Goal: Task Accomplishment & Management: Manage account settings

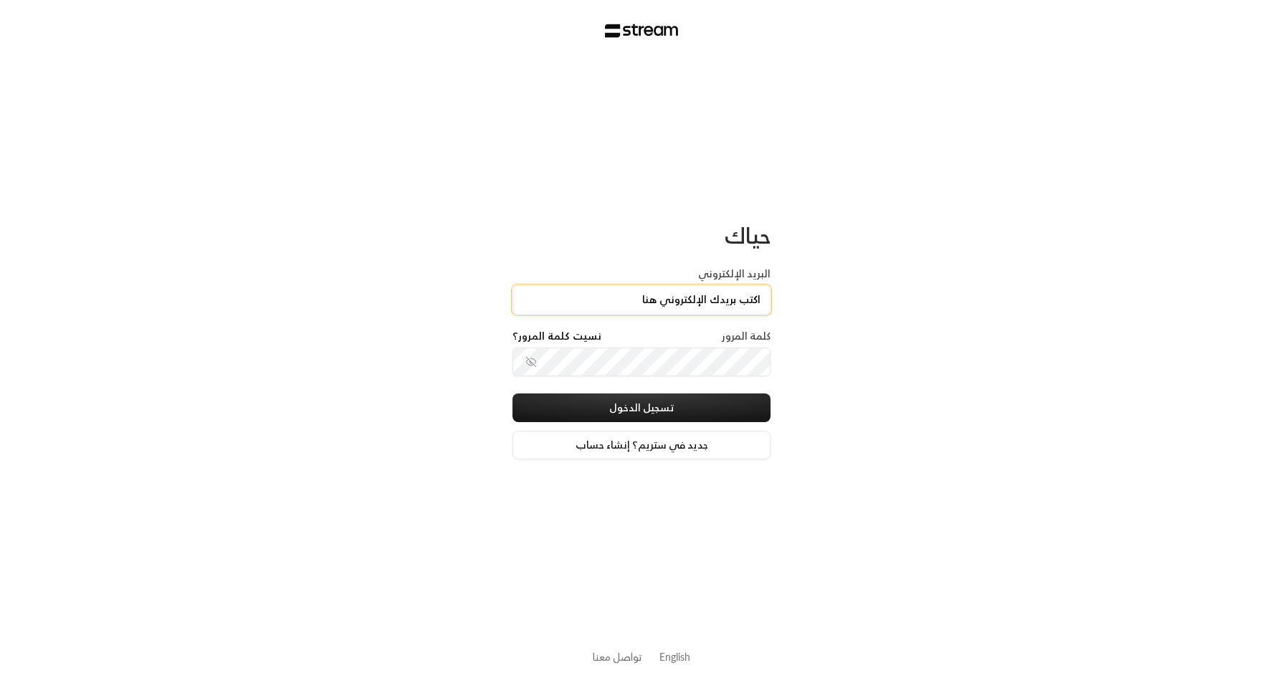
click at [717, 301] on input "البريد الإلكتروني" at bounding box center [641, 299] width 258 height 29
type input "technology+v2@streampay.sa"
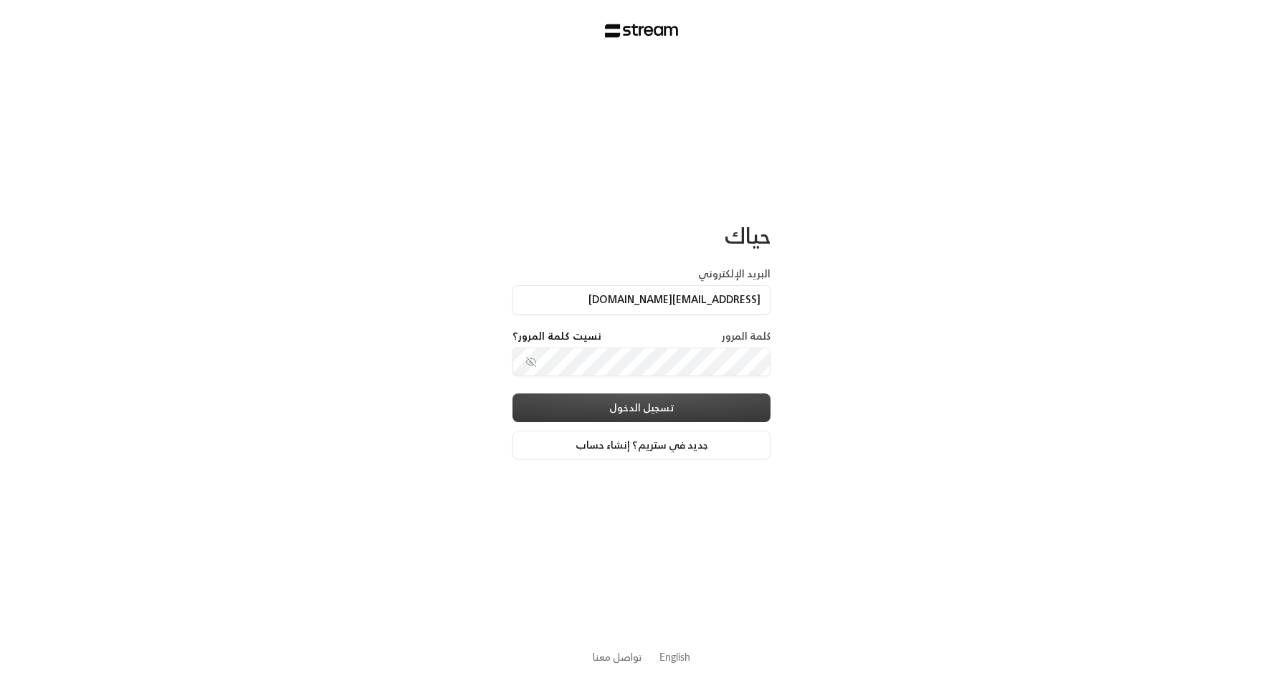
click at [750, 415] on button "تسجيل الدخول" at bounding box center [641, 407] width 258 height 29
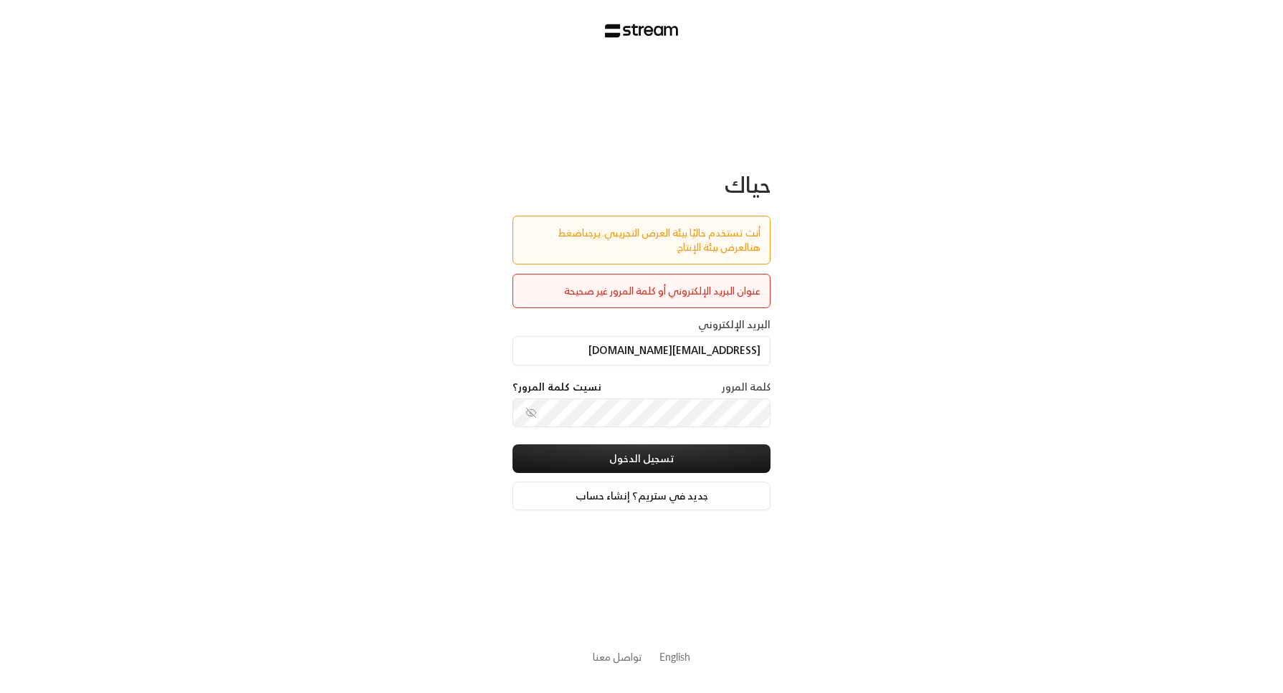
click at [558, 235] on link "اضغط هنا" at bounding box center [659, 240] width 203 height 32
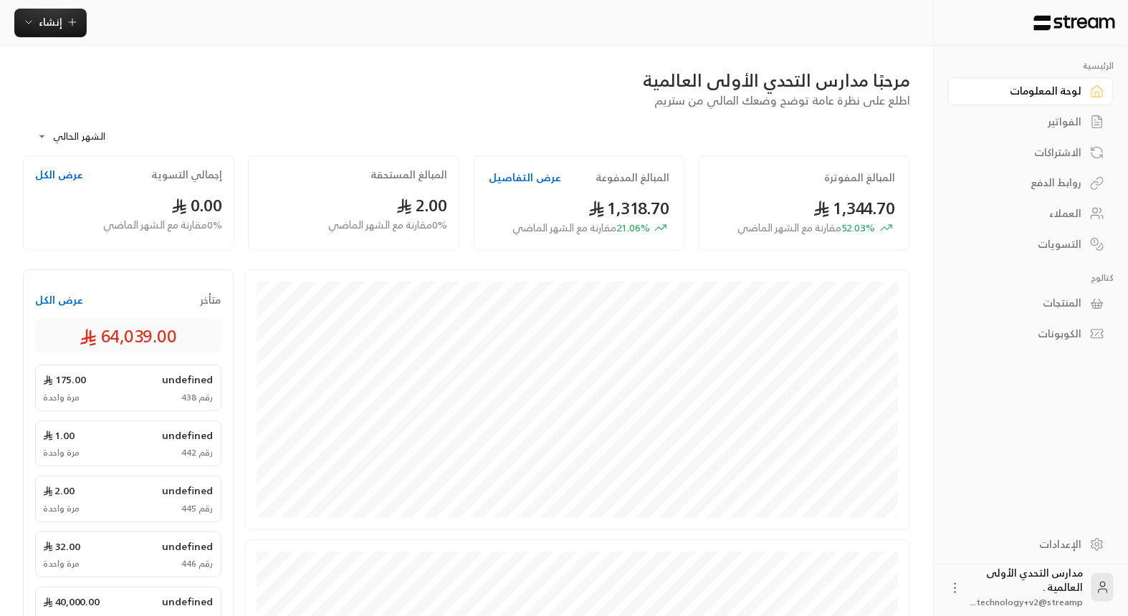
click at [1061, 549] on div "الإعدادات" at bounding box center [1023, 545] width 115 height 14
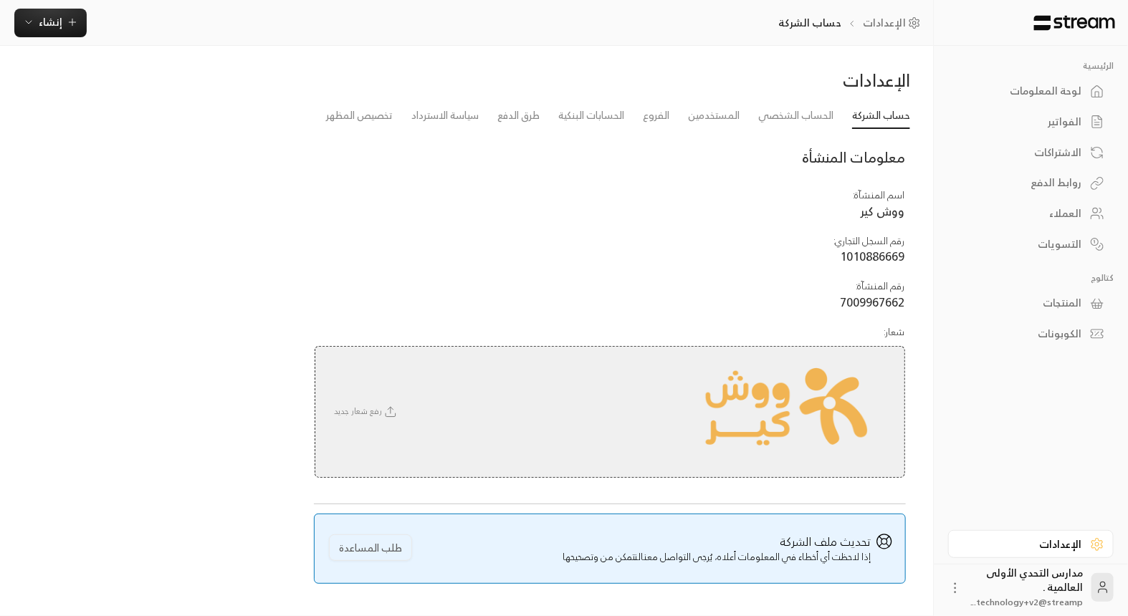
click at [1024, 87] on div "لوحة المعلومات" at bounding box center [1023, 91] width 115 height 14
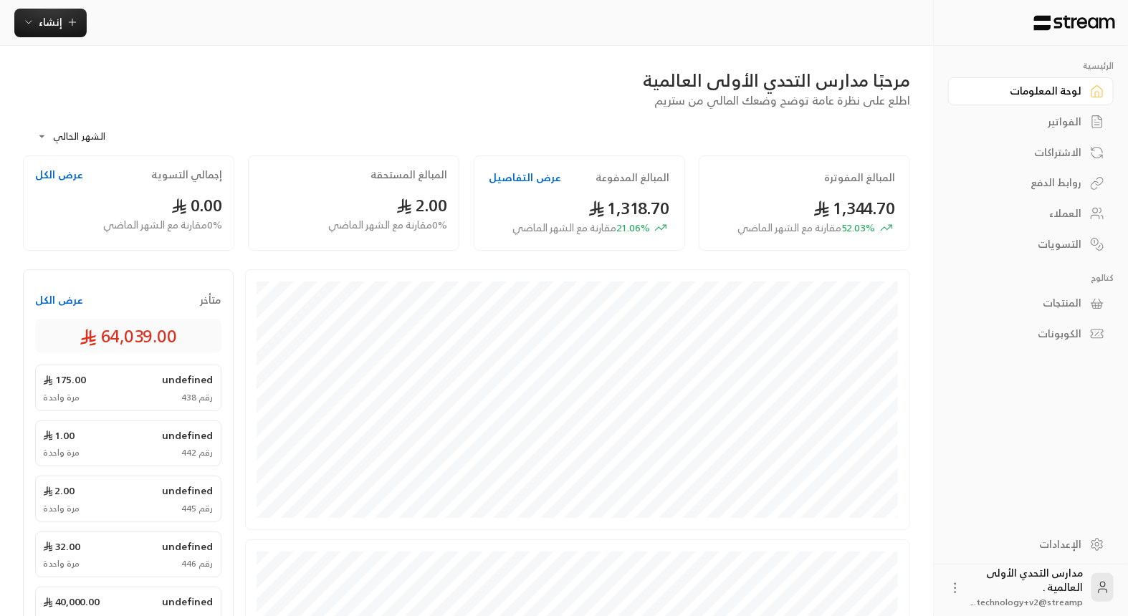
click at [1038, 538] on div "الإعدادات" at bounding box center [1023, 545] width 115 height 14
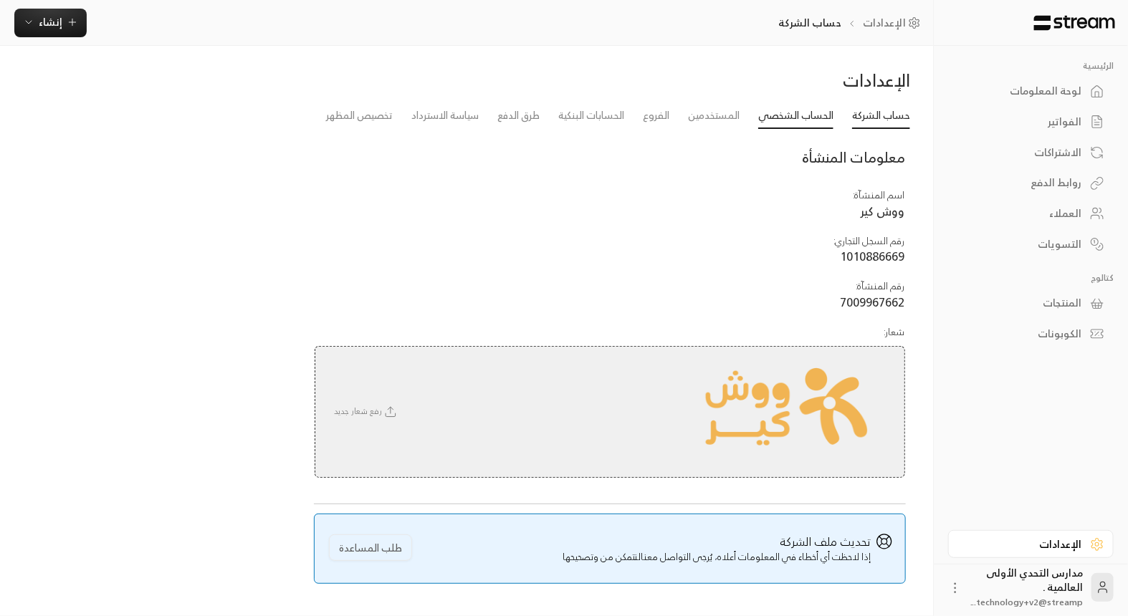
click at [779, 116] on link "الحساب الشخصي" at bounding box center [795, 116] width 75 height 26
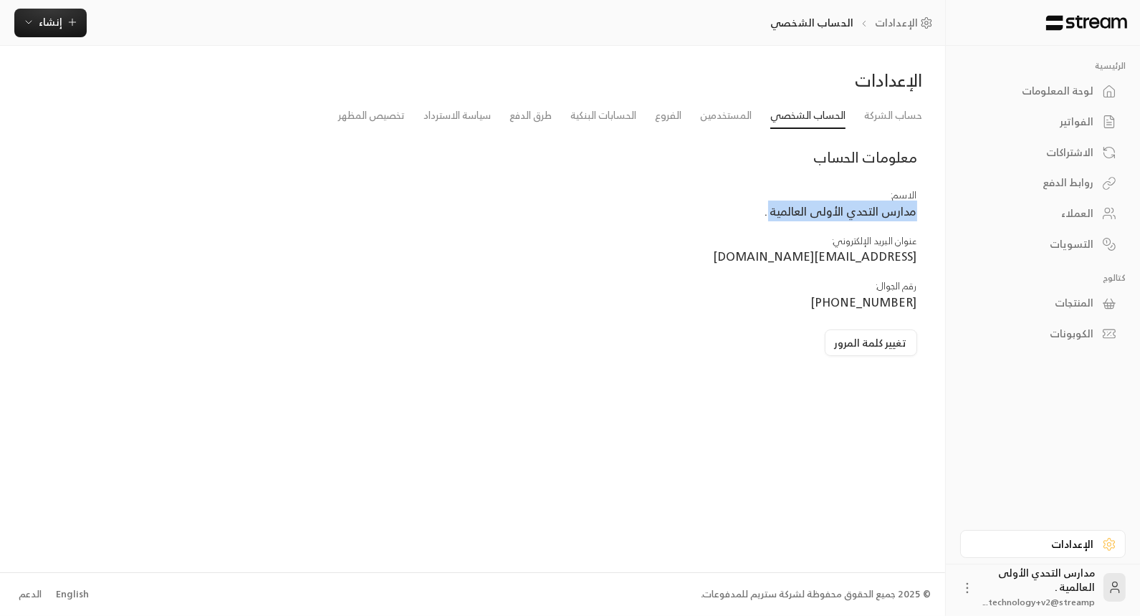
drag, startPoint x: 769, startPoint y: 210, endPoint x: 927, endPoint y: 219, distance: 158.7
click at [927, 219] on div "حساب الشركة الحساب الشخصي المستخدمين الفروع الحسابات البنكية طرق الدفع سياسة ال…" at bounding box center [473, 235] width 914 height 265
click at [575, 332] on div "تغيير كلمة المرور" at bounding box center [618, 343] width 598 height 27
click at [882, 117] on link "حساب الشركة" at bounding box center [893, 116] width 58 height 26
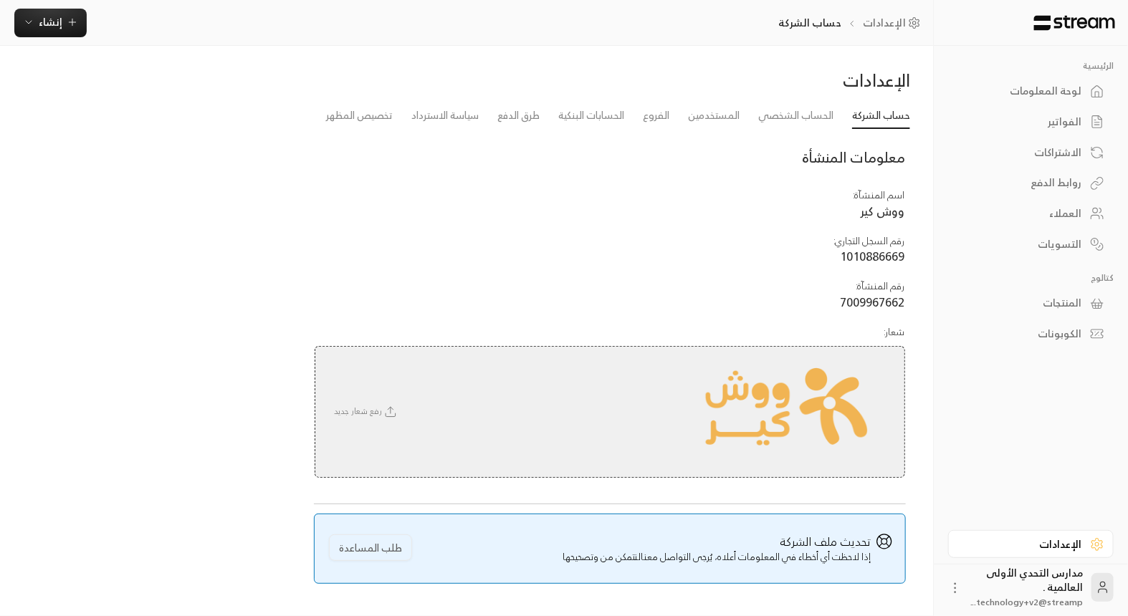
click at [1023, 88] on div "لوحة المعلومات" at bounding box center [1023, 91] width 115 height 14
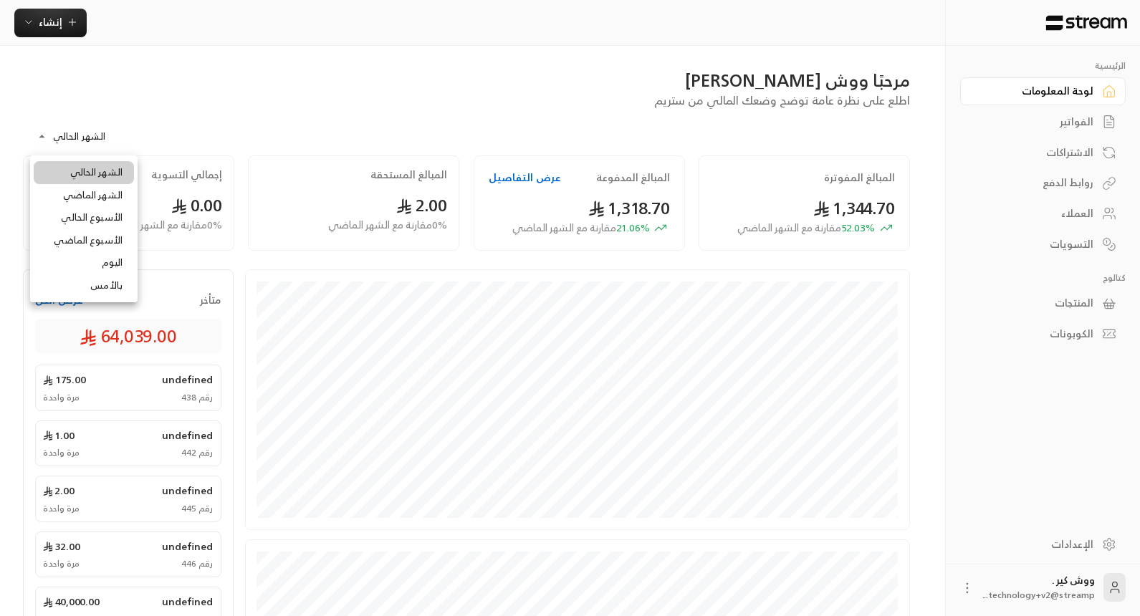
click at [68, 140] on body "**********" at bounding box center [570, 308] width 1140 height 616
drag, startPoint x: 1089, startPoint y: 128, endPoint x: 1080, endPoint y: 123, distance: 10.9
click at [1080, 123] on div at bounding box center [570, 308] width 1140 height 616
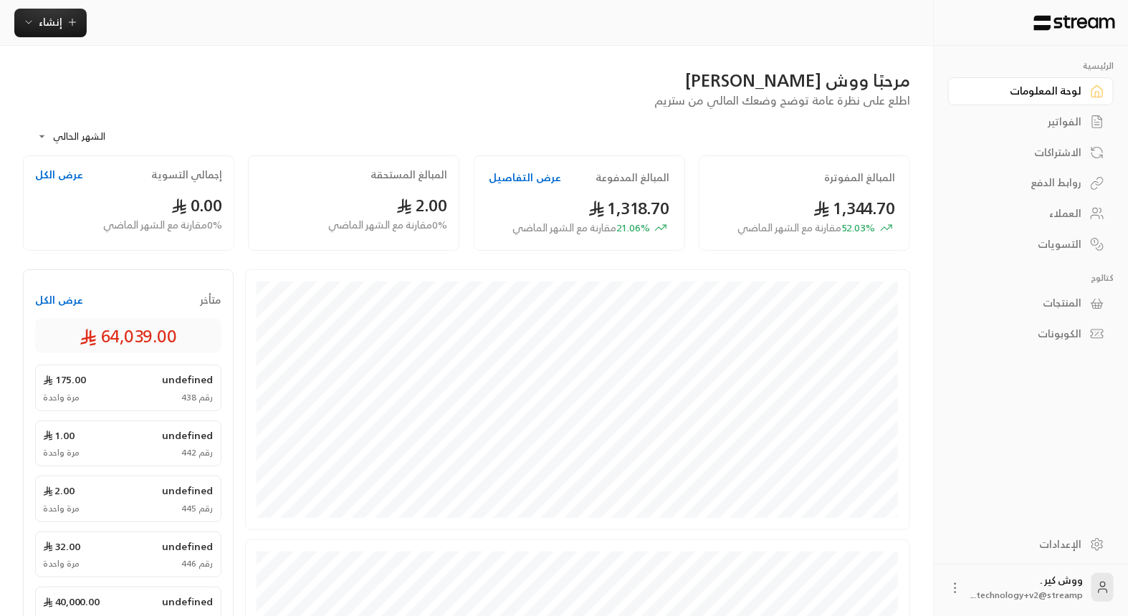
click at [1080, 123] on div "الفواتير" at bounding box center [1023, 122] width 115 height 14
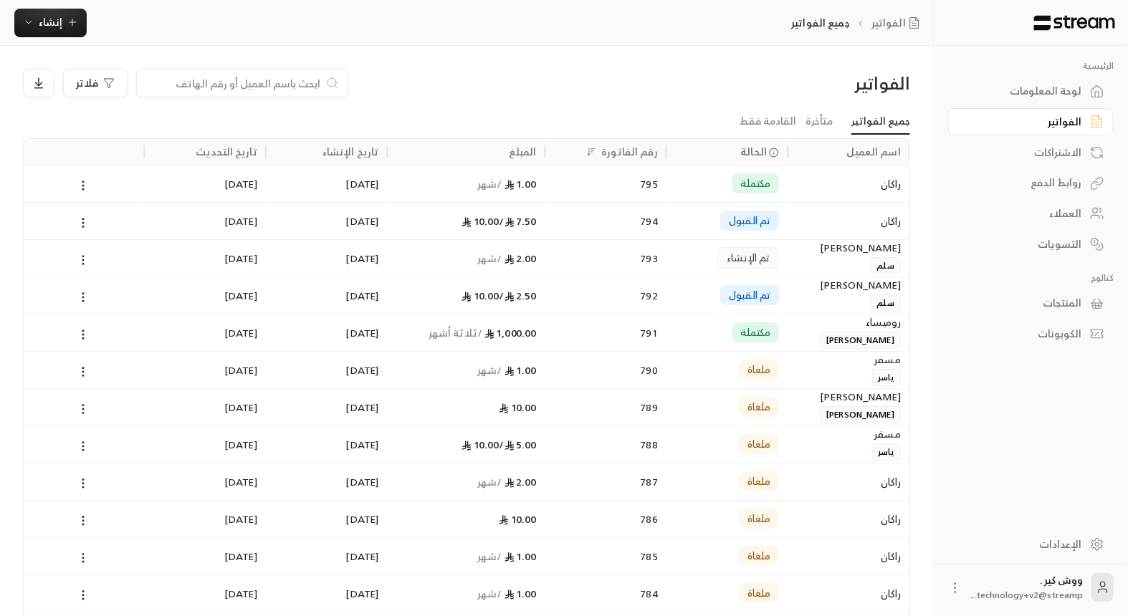
click at [1072, 156] on div "الاشتراكات" at bounding box center [1023, 152] width 115 height 14
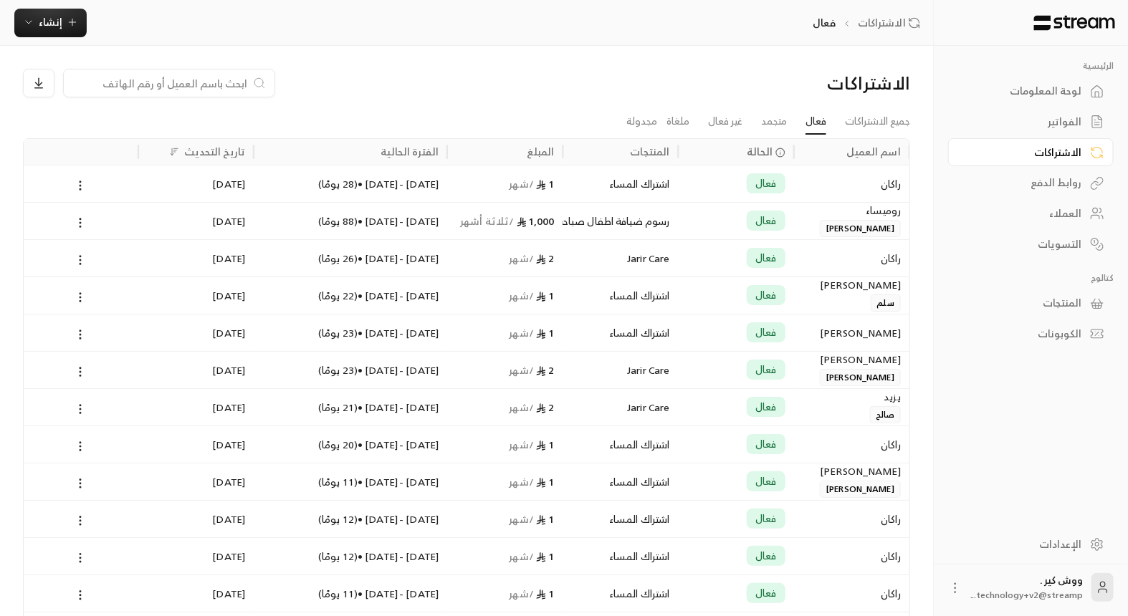
click at [886, 191] on div "راكان" at bounding box center [852, 184] width 98 height 37
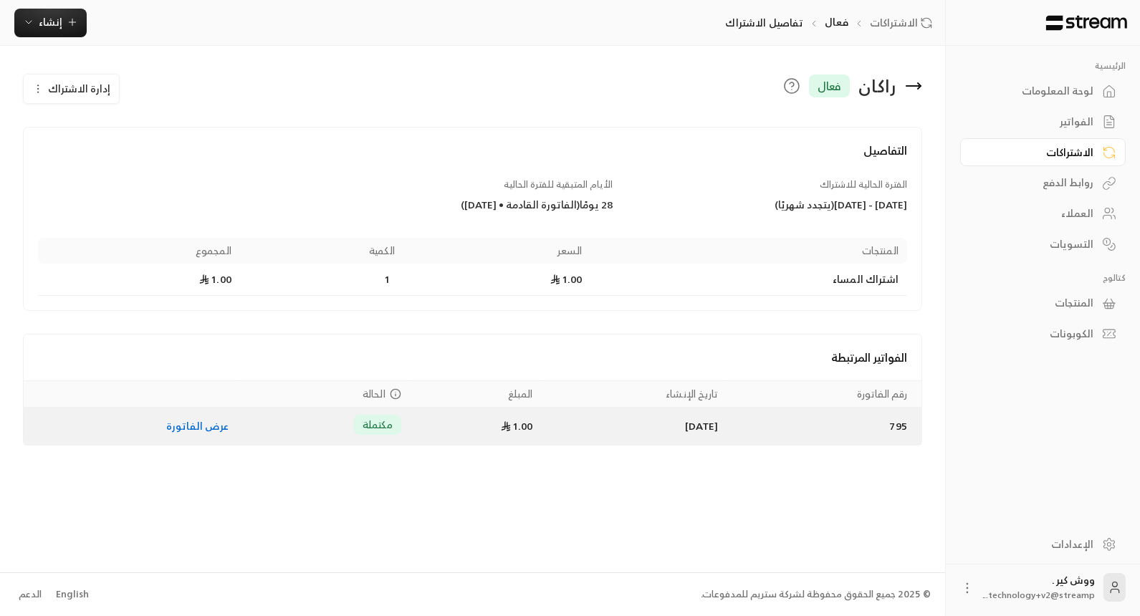
click at [183, 426] on link "عرض الفاتورة" at bounding box center [197, 426] width 63 height 18
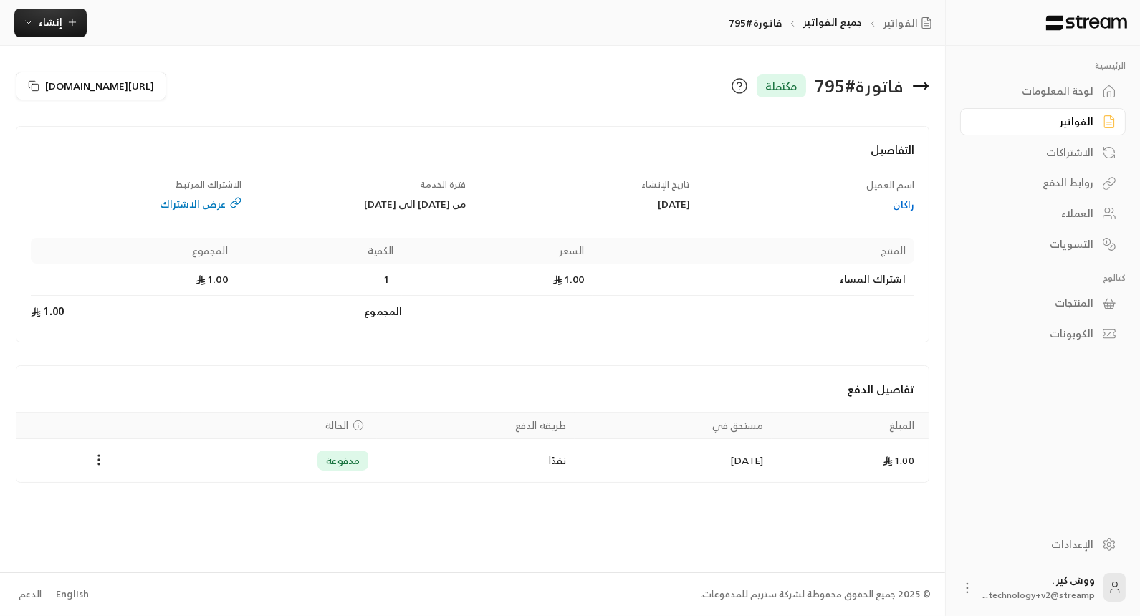
click at [905, 211] on div "راكان" at bounding box center [809, 205] width 211 height 14
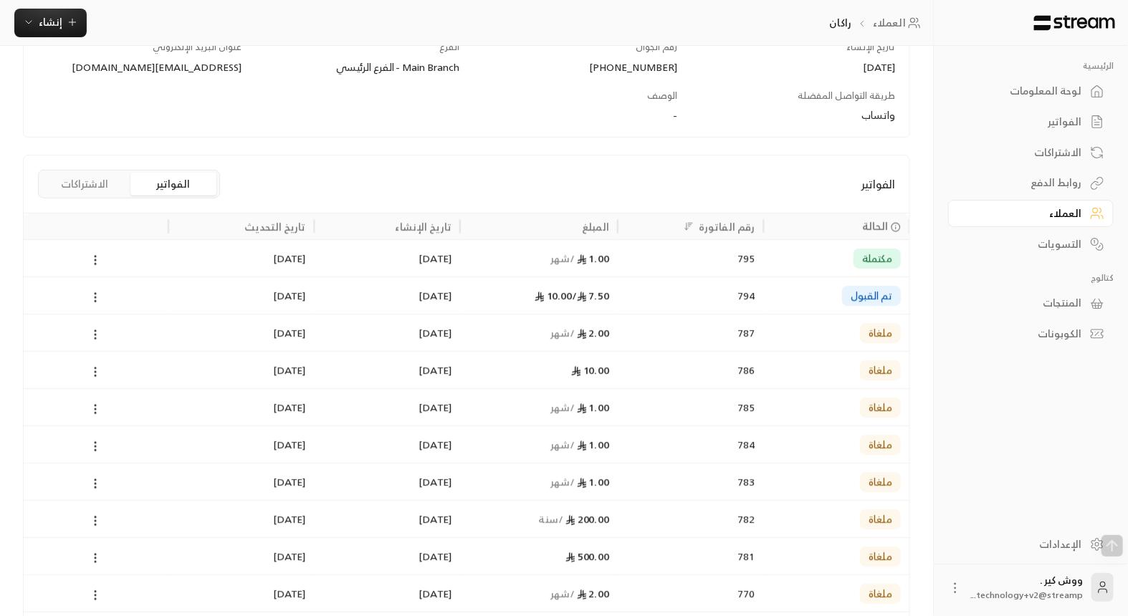
scroll to position [323, 0]
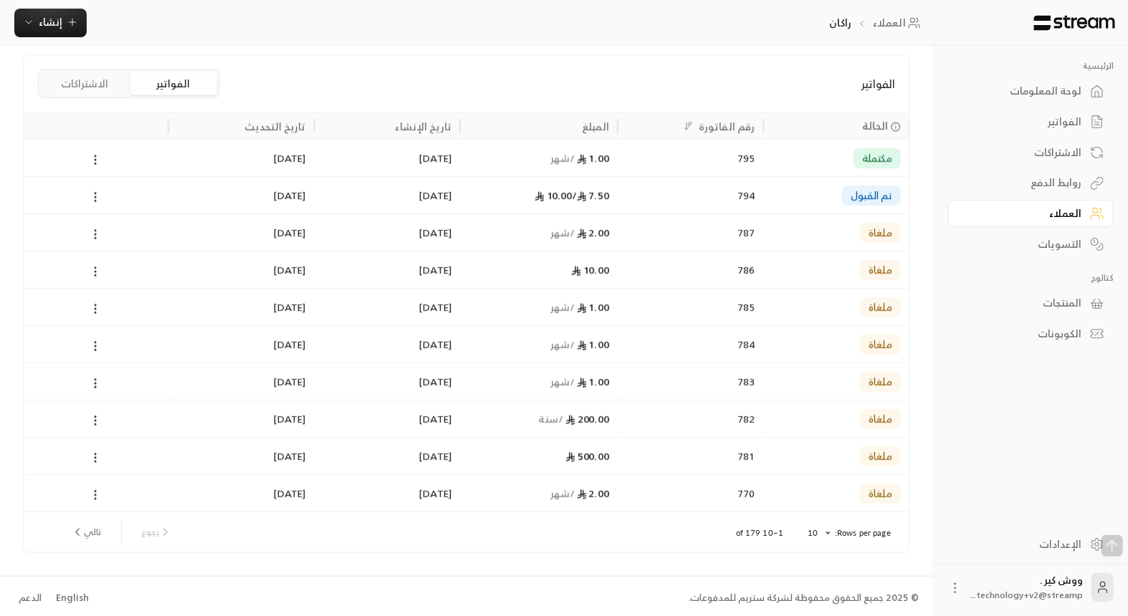
click at [68, 84] on button "الاشتراكات" at bounding box center [85, 83] width 86 height 23
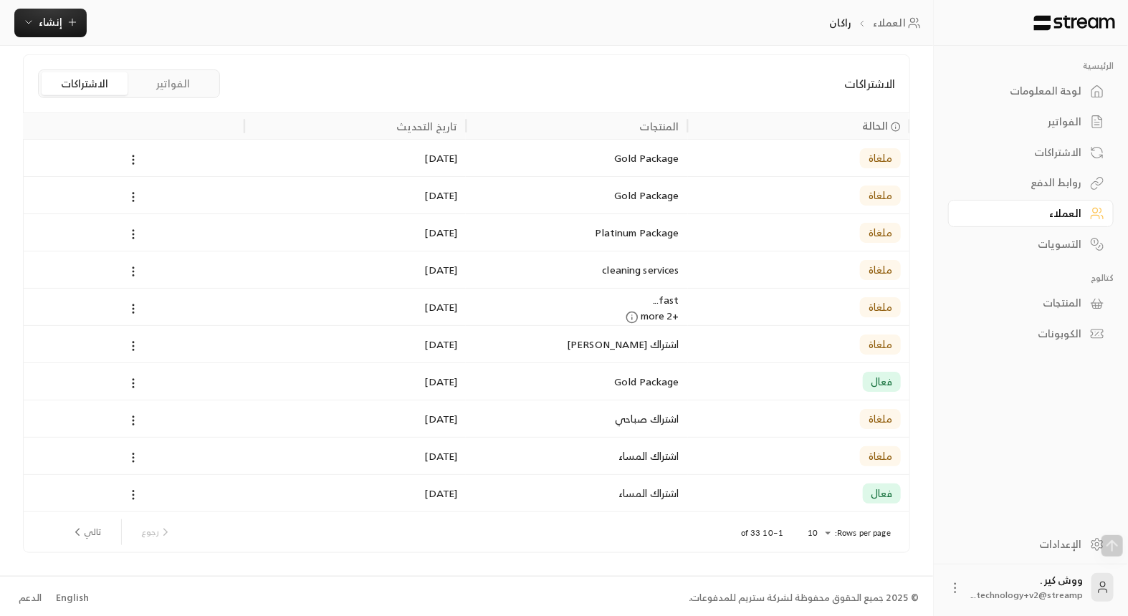
click at [1021, 242] on div "التسويات" at bounding box center [1023, 244] width 115 height 14
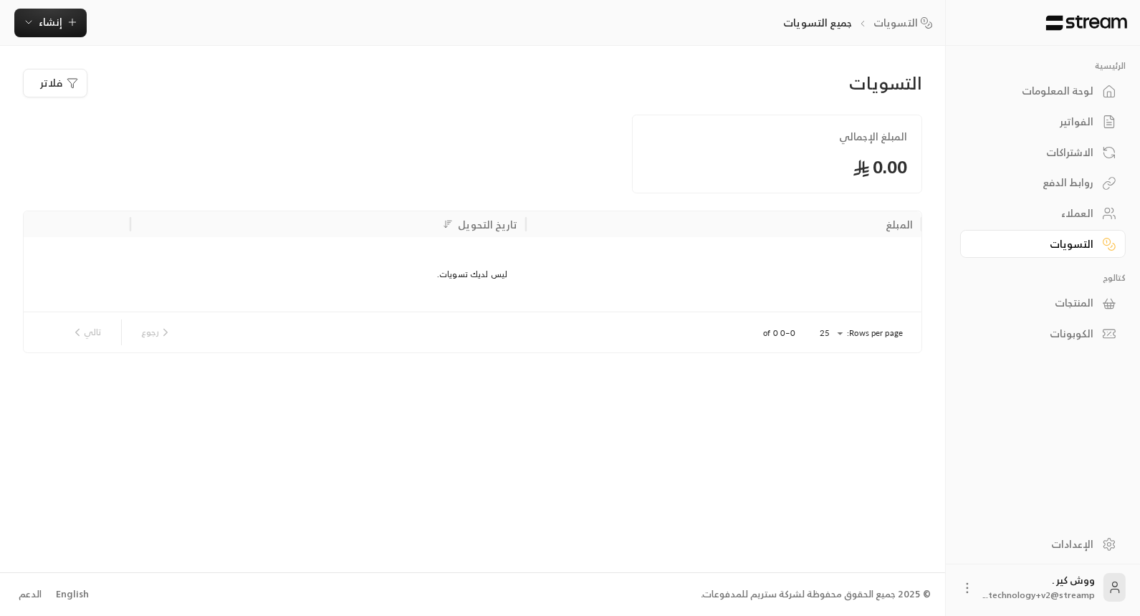
click at [1050, 302] on div "المنتجات" at bounding box center [1035, 303] width 115 height 14
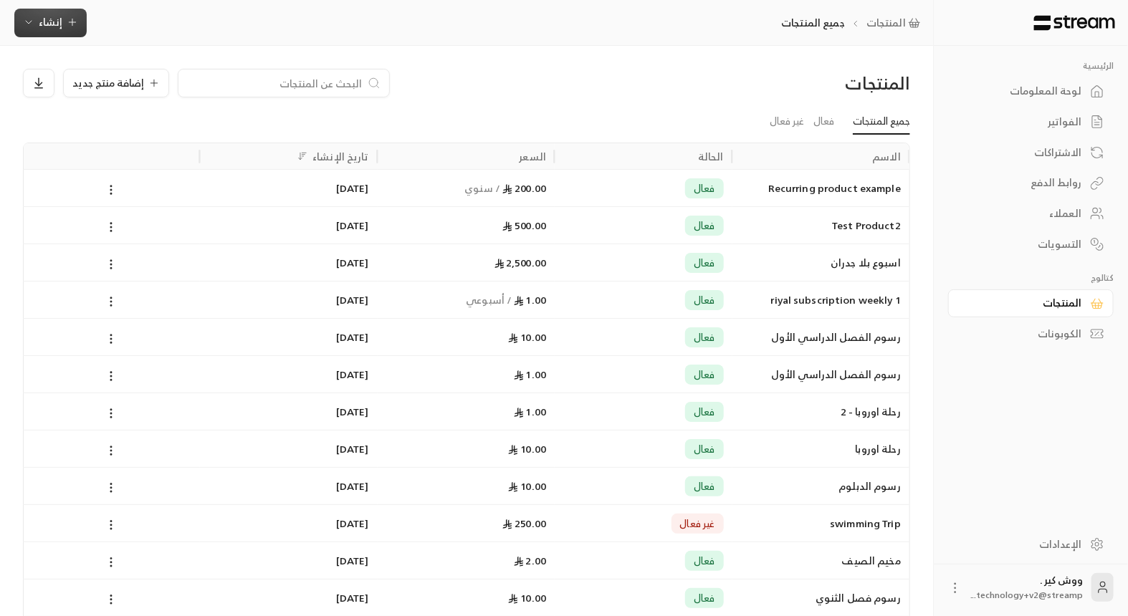
click at [75, 31] on button "إنشاء" at bounding box center [50, 23] width 72 height 29
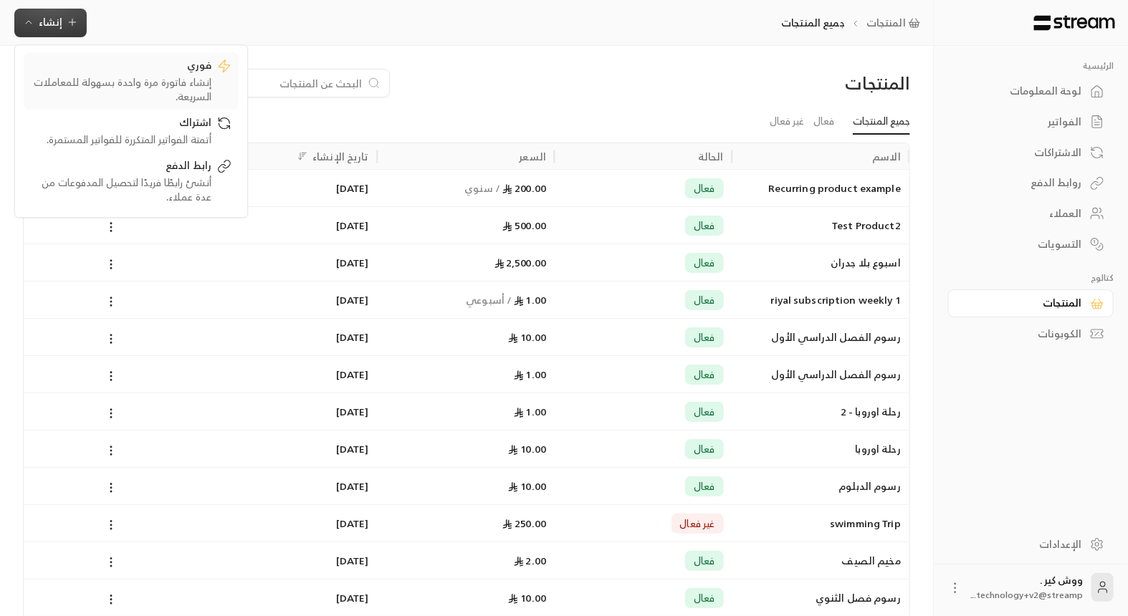
click at [86, 63] on div "فوري" at bounding box center [121, 66] width 181 height 17
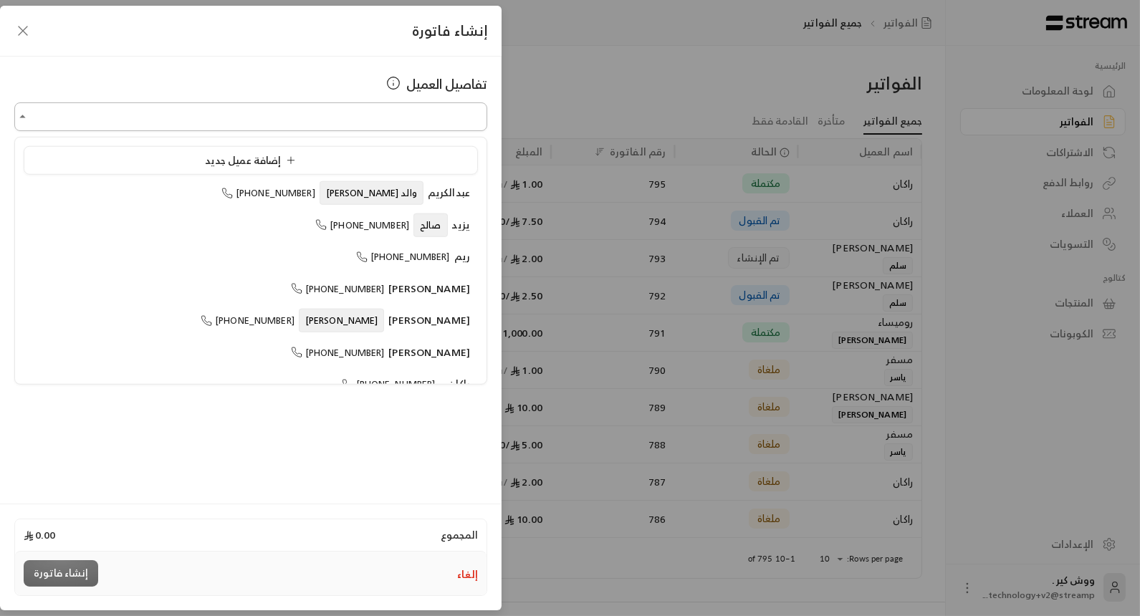
click at [50, 105] on input "اختر العميل" at bounding box center [250, 117] width 473 height 25
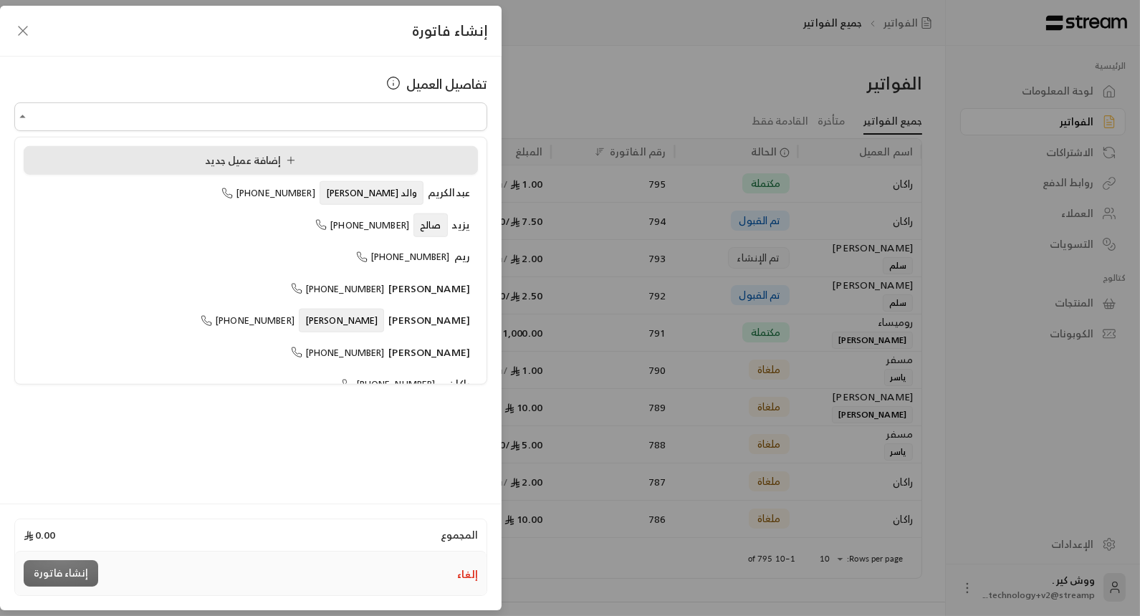
click at [68, 167] on div "إضافة عميل جديد" at bounding box center [251, 160] width 439 height 15
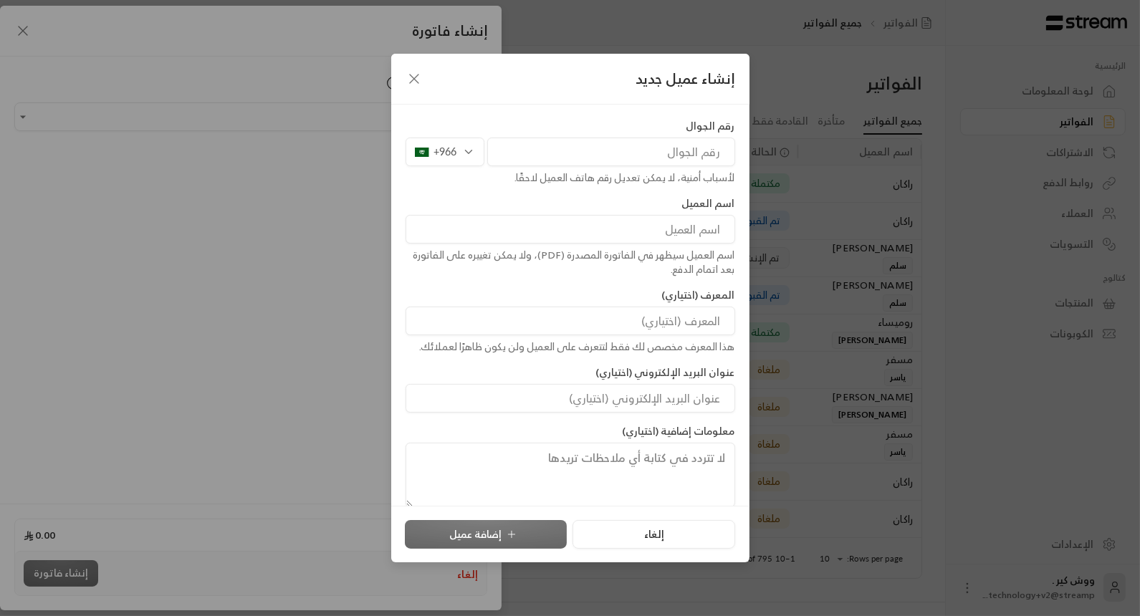
click at [613, 157] on input "tel" at bounding box center [611, 152] width 248 height 29
type input "550807758"
click at [626, 216] on input at bounding box center [571, 229] width 330 height 29
type input "كايدة"
click at [517, 538] on icon "submit" at bounding box center [511, 534] width 11 height 11
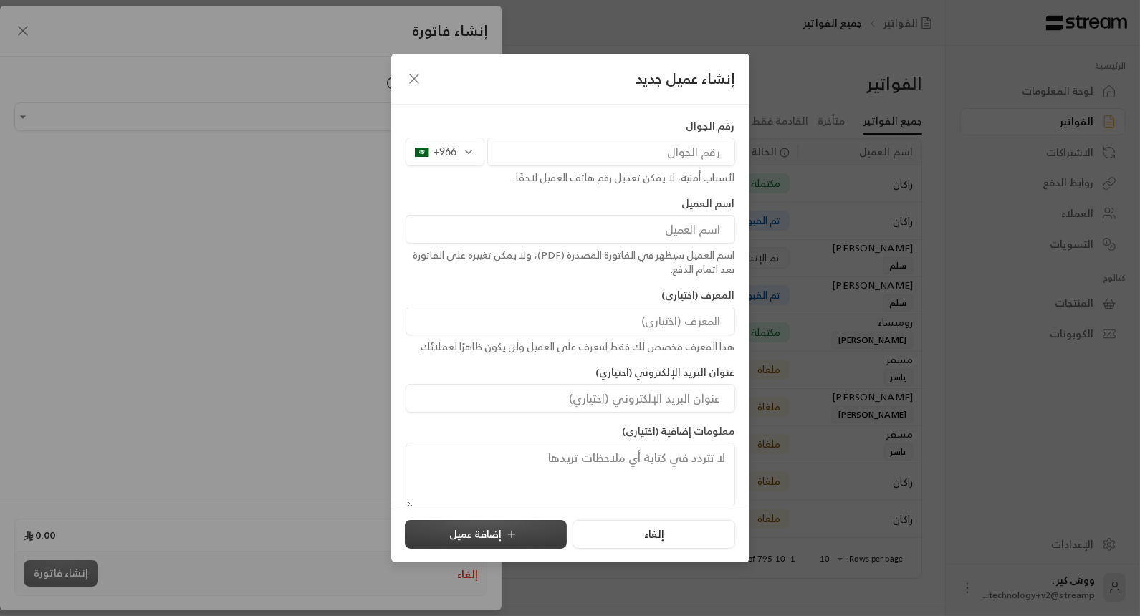
type input "**********"
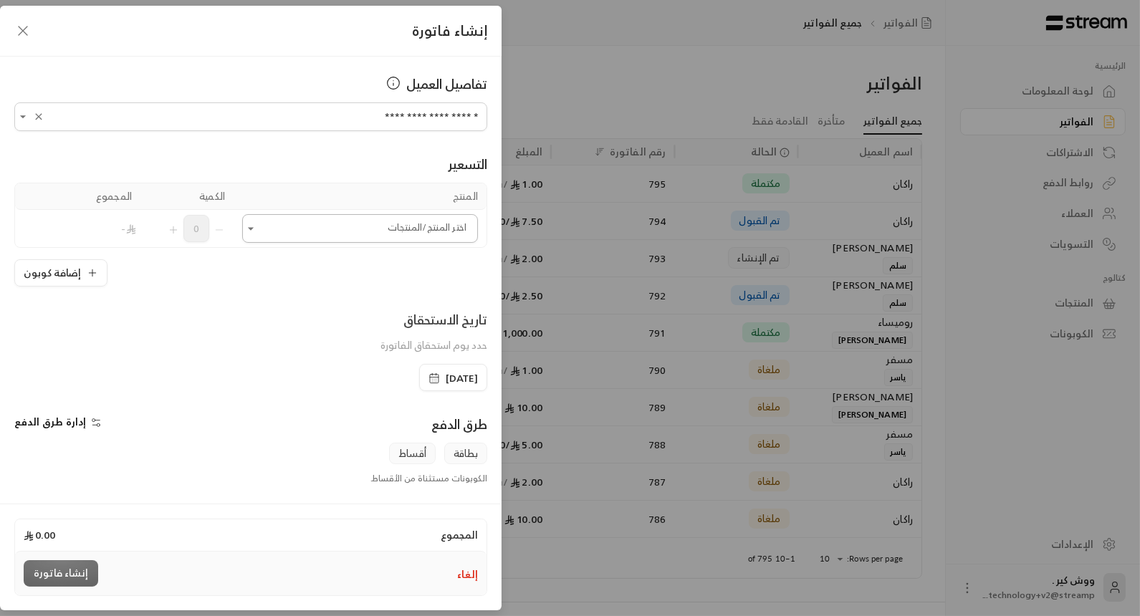
click at [275, 230] on input "اختر العميل" at bounding box center [360, 228] width 236 height 25
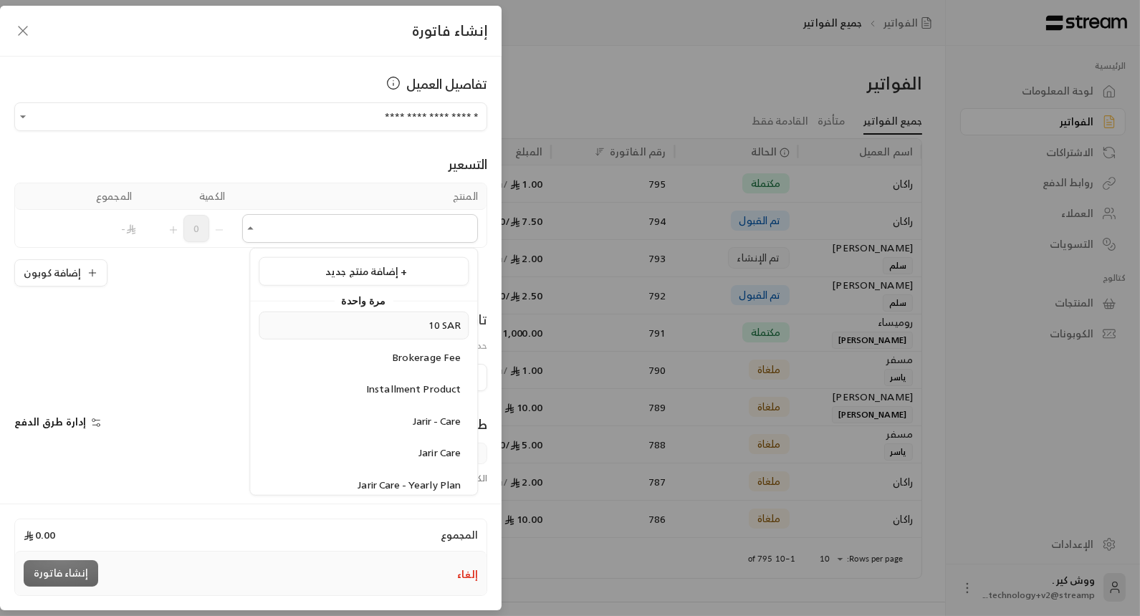
click at [315, 321] on div "10 SAR" at bounding box center [364, 325] width 194 height 15
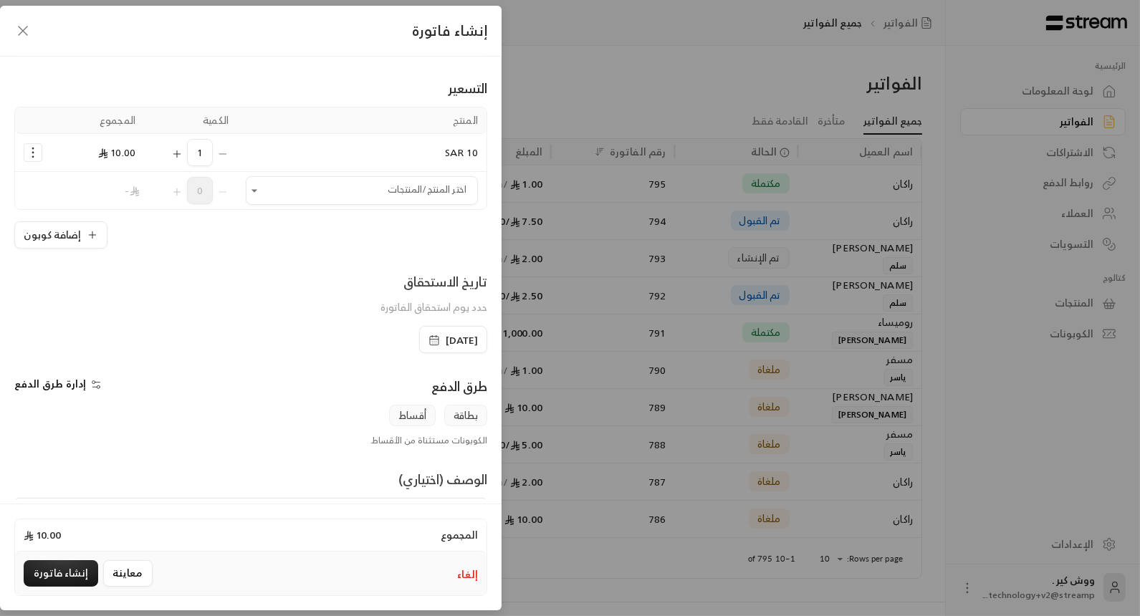
scroll to position [72, 0]
click at [65, 381] on span "إدارة طرق الدفع" at bounding box center [50, 387] width 72 height 18
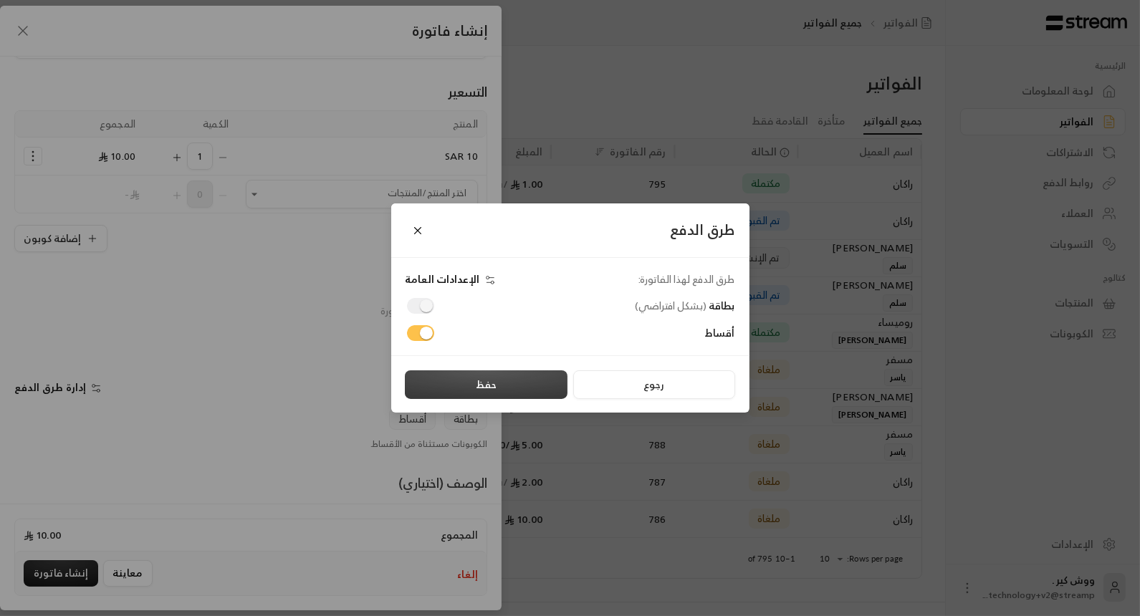
click at [477, 391] on button "حفظ" at bounding box center [486, 385] width 163 height 29
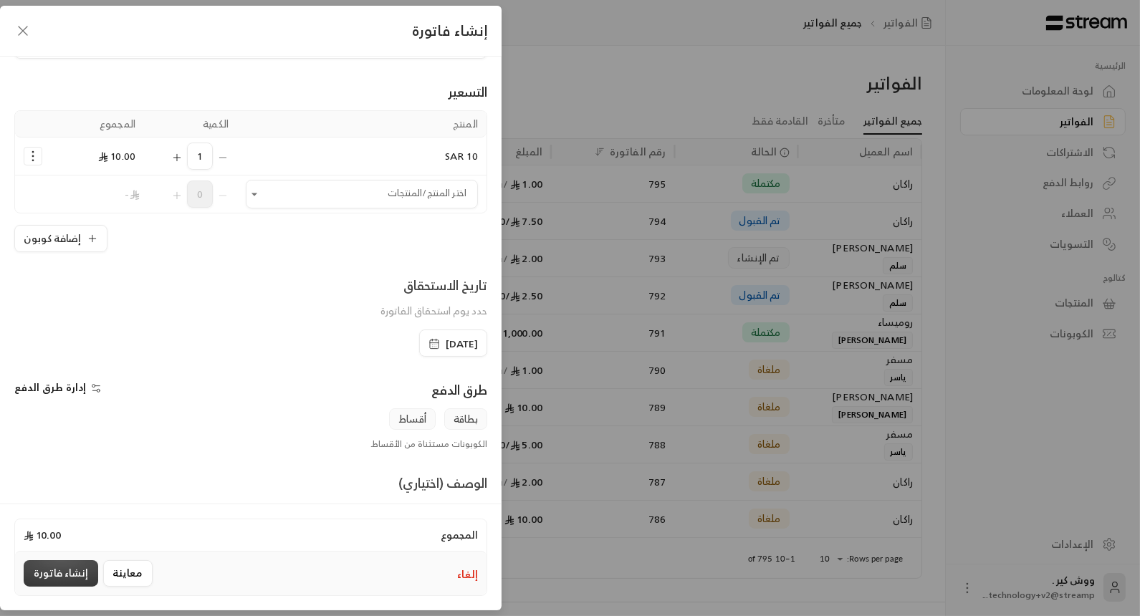
click at [59, 574] on button "إنشاء فاتورة" at bounding box center [61, 573] width 75 height 27
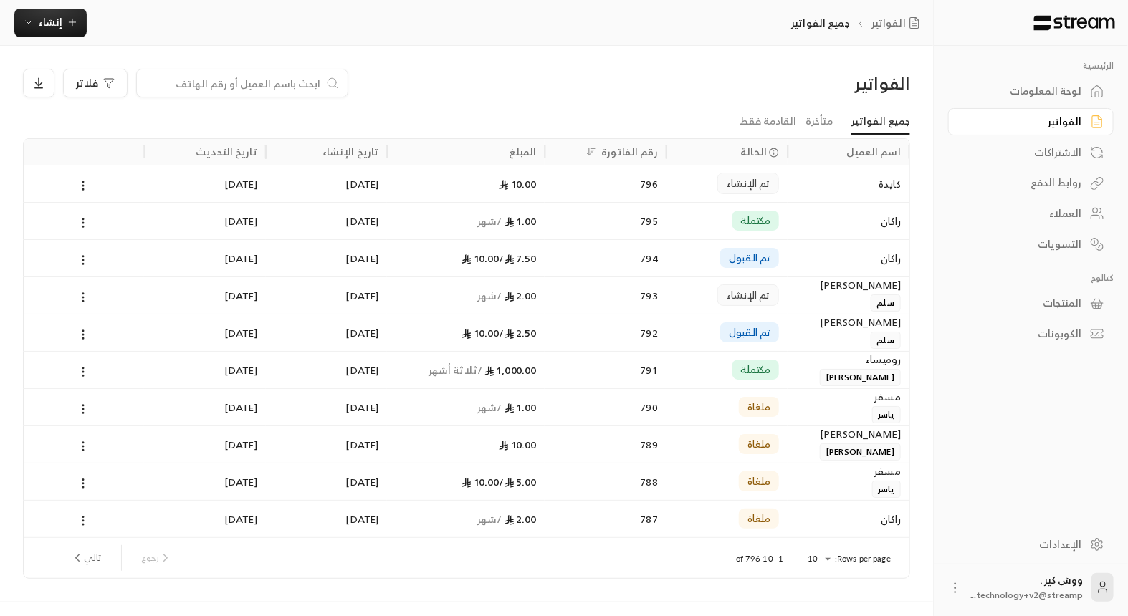
click at [545, 216] on div "1.00 / شهر" at bounding box center [466, 220] width 158 height 37
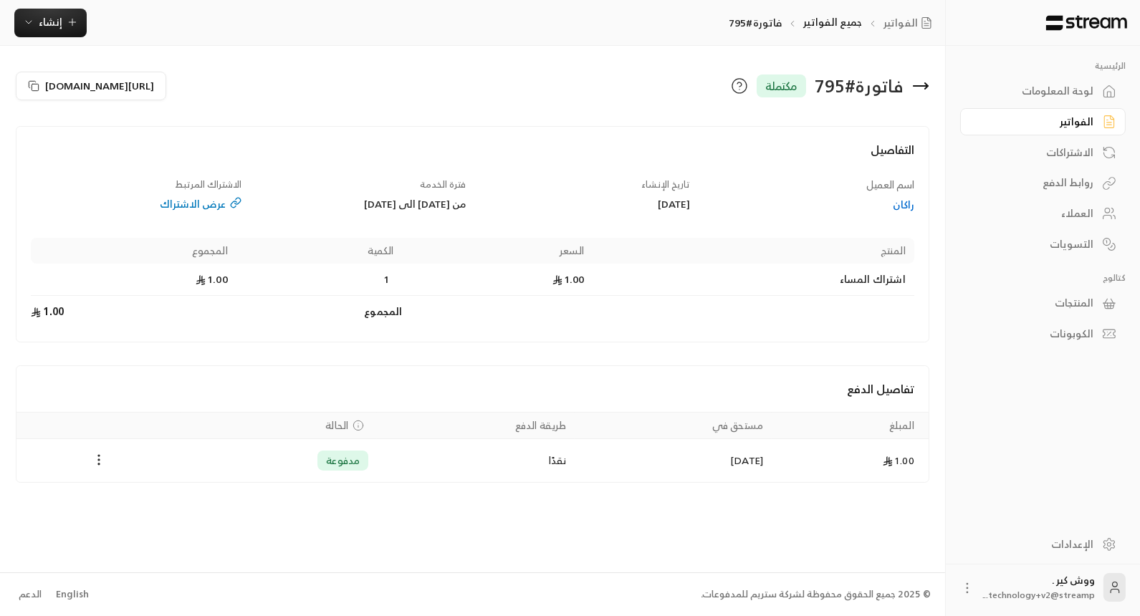
click at [900, 206] on div "راكان" at bounding box center [809, 205] width 211 height 14
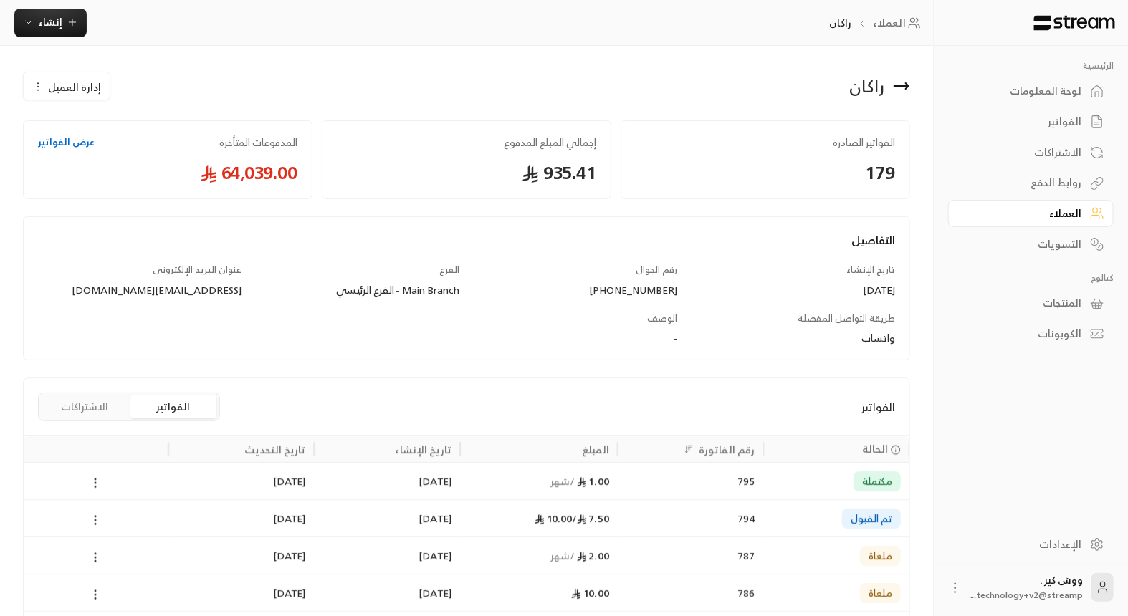
click at [60, 84] on span "إدارة العميل" at bounding box center [74, 87] width 53 height 15
click at [312, 488] on div "[DATE]" at bounding box center [240, 480] width 145 height 37
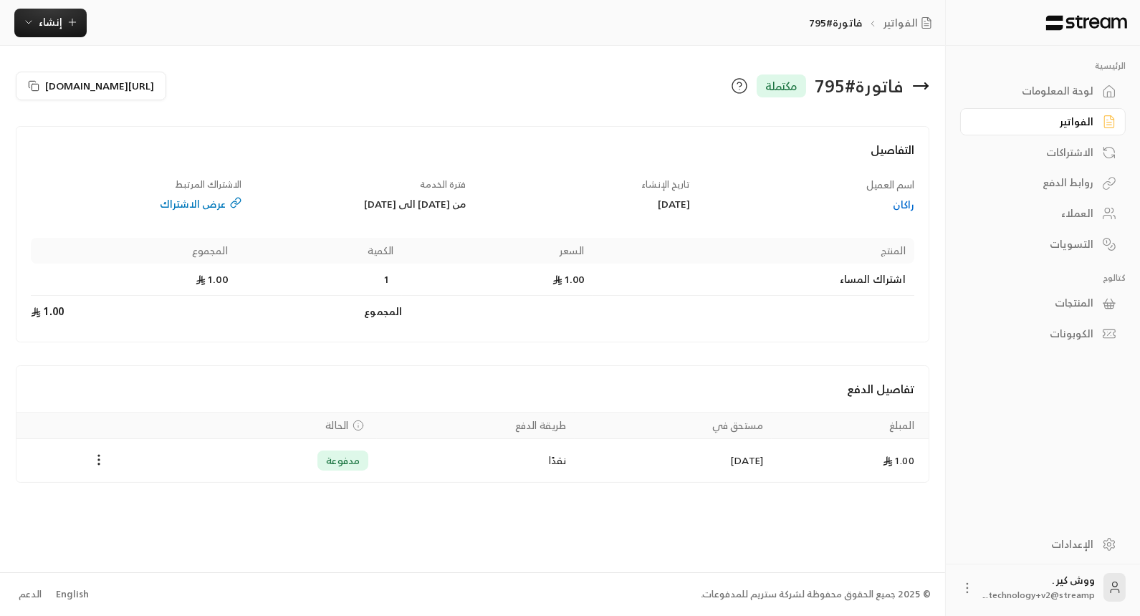
click at [183, 203] on div "عرض الاشتراك" at bounding box center [136, 204] width 211 height 14
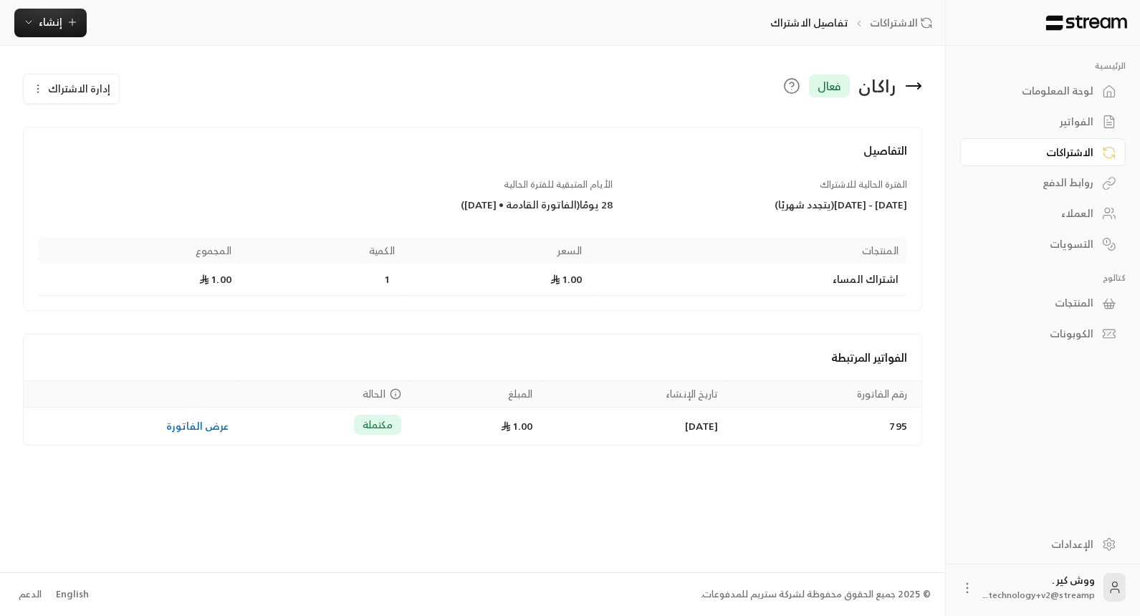
click at [50, 93] on span "إدارة الاشتراك" at bounding box center [79, 89] width 62 height 18
click at [83, 155] on div "تجميد الاشتراك" at bounding box center [110, 157] width 143 height 15
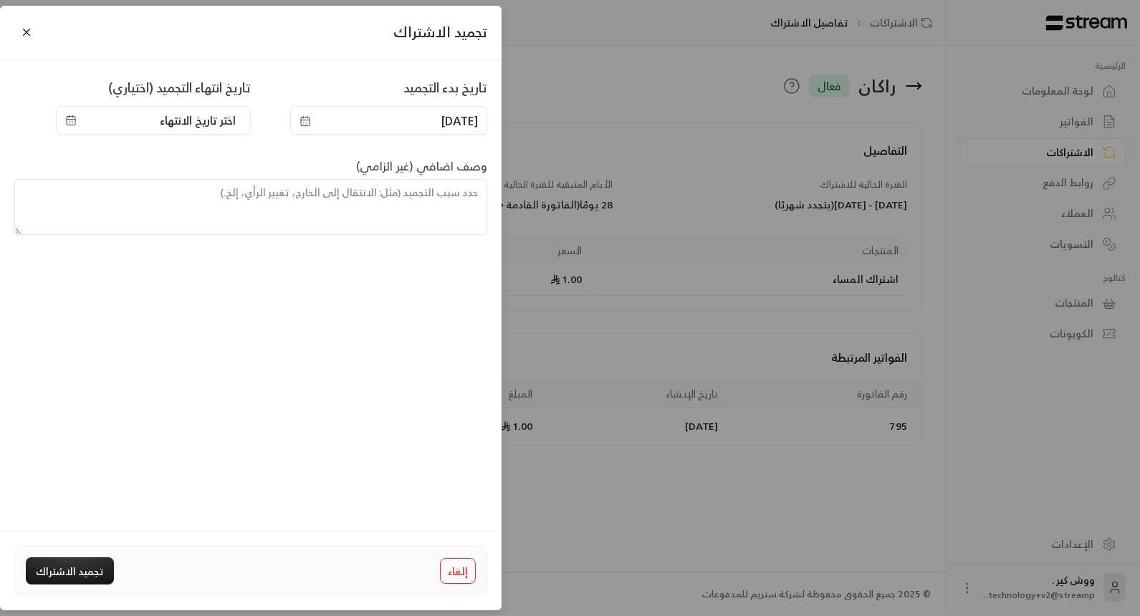
click at [610, 554] on div "تجميد الاشتراك تاريخ بدء التجميد 15/09/2025 تاريخ انتهاء التجميد (اختياري) اختر…" at bounding box center [570, 308] width 1140 height 616
click at [916, 477] on div "تجميد الاشتراك تاريخ بدء التجميد 15/09/2025 تاريخ انتهاء التجميد (اختياري) اختر…" at bounding box center [570, 308] width 1140 height 616
click at [34, 32] on button "Close" at bounding box center [26, 32] width 25 height 25
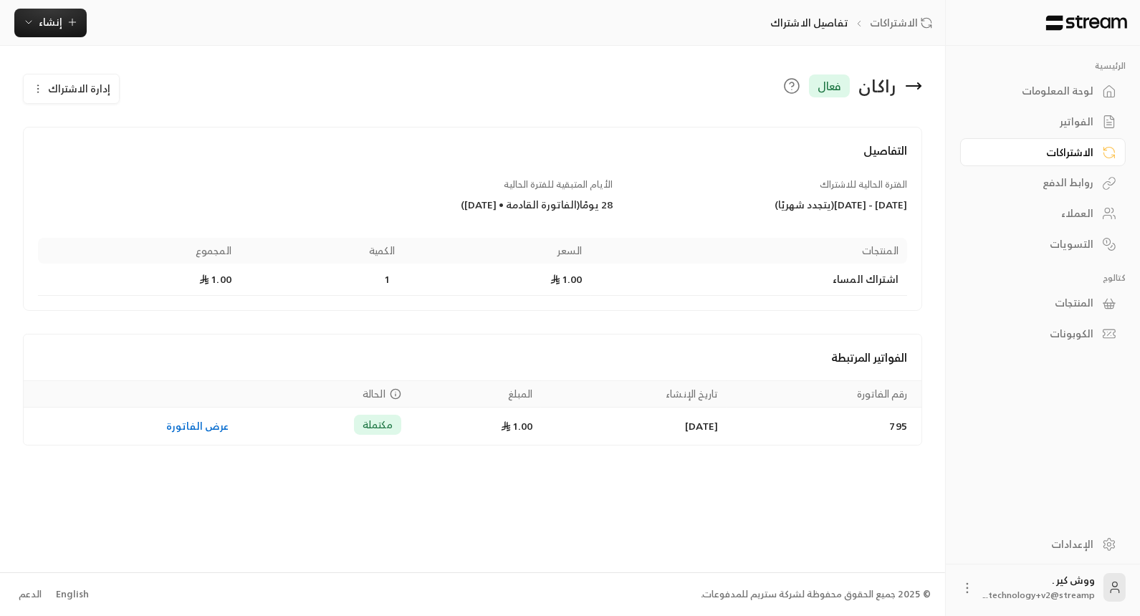
click at [1065, 120] on div "الفواتير" at bounding box center [1035, 122] width 115 height 14
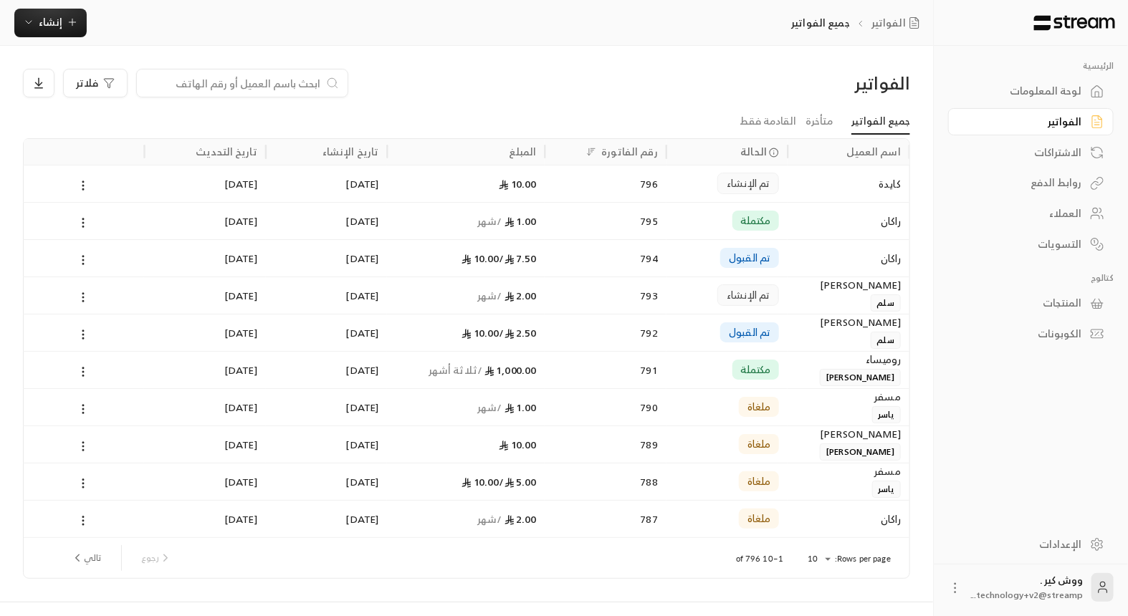
click at [842, 190] on div "كايدة" at bounding box center [848, 184] width 105 height 37
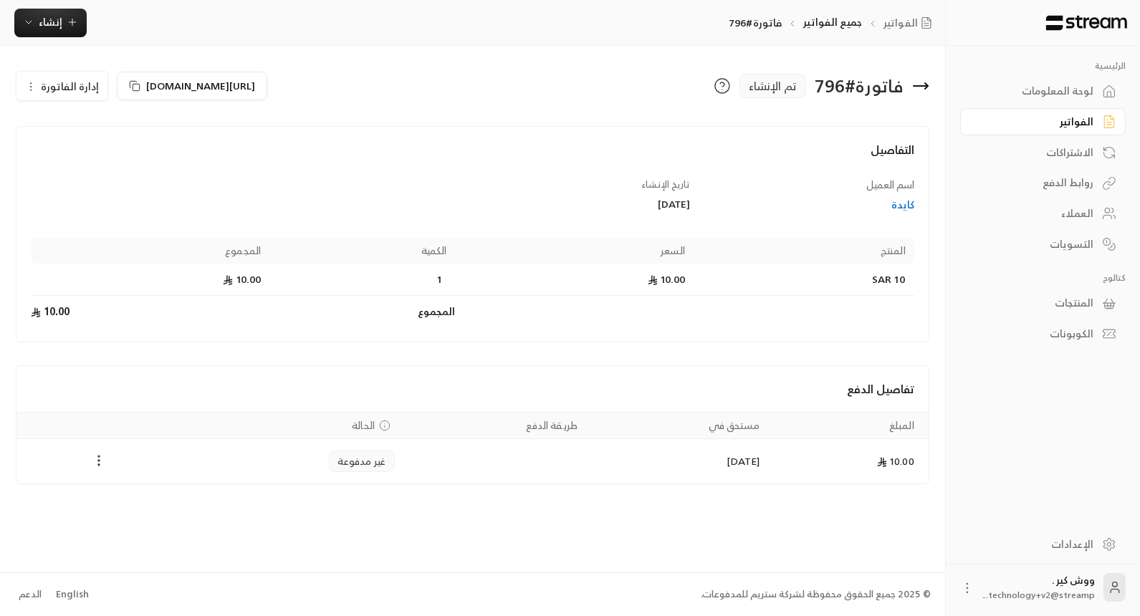
click at [100, 462] on icon "Payments" at bounding box center [99, 461] width 14 height 14
click at [112, 496] on li "تغيير الحالة الى مدفوعة" at bounding box center [152, 496] width 110 height 26
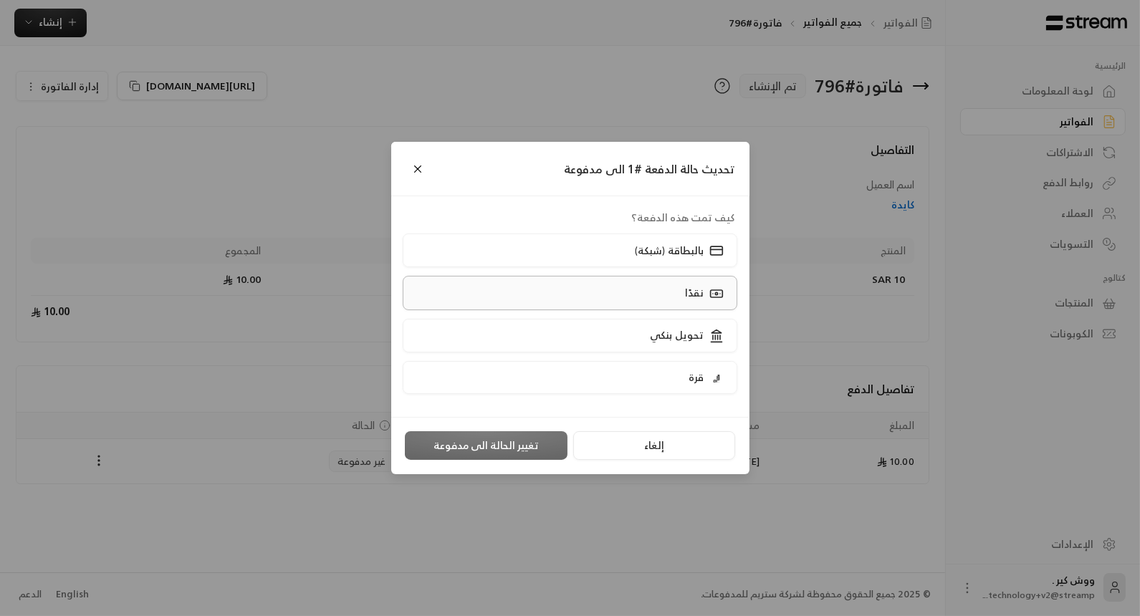
click at [581, 292] on label "نقدًا" at bounding box center [570, 293] width 335 height 34
click at [473, 437] on button "تغيير الحالة الى مدفوعة" at bounding box center [486, 445] width 163 height 29
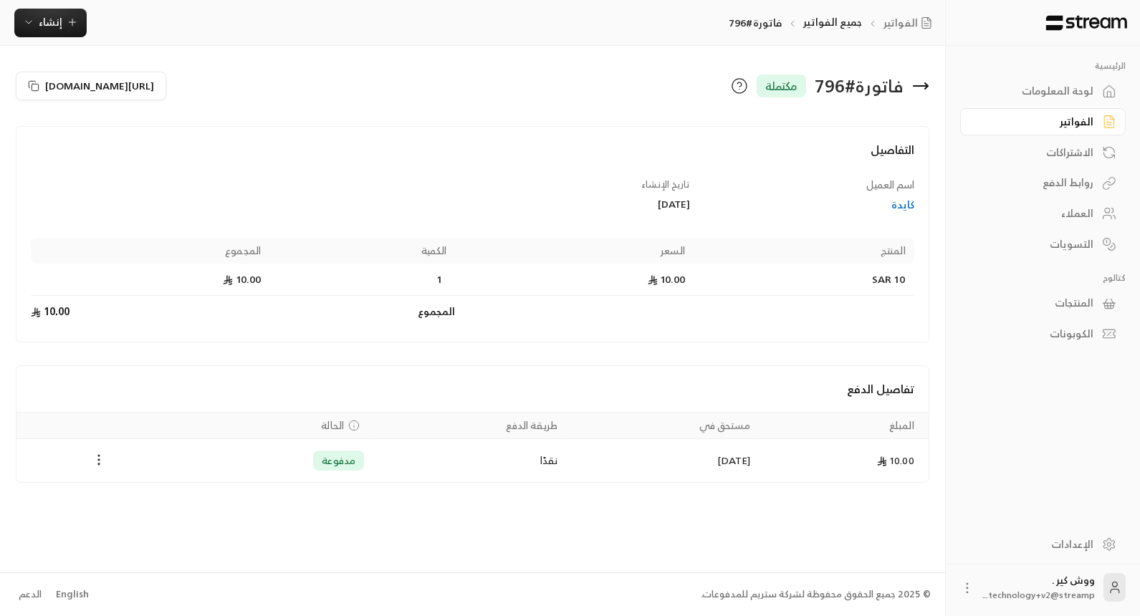
click at [102, 459] on icon "Payments" at bounding box center [99, 460] width 14 height 14
click at [1040, 187] on div at bounding box center [570, 308] width 1140 height 616
click at [1043, 177] on div "روابط الدفع" at bounding box center [1035, 183] width 115 height 14
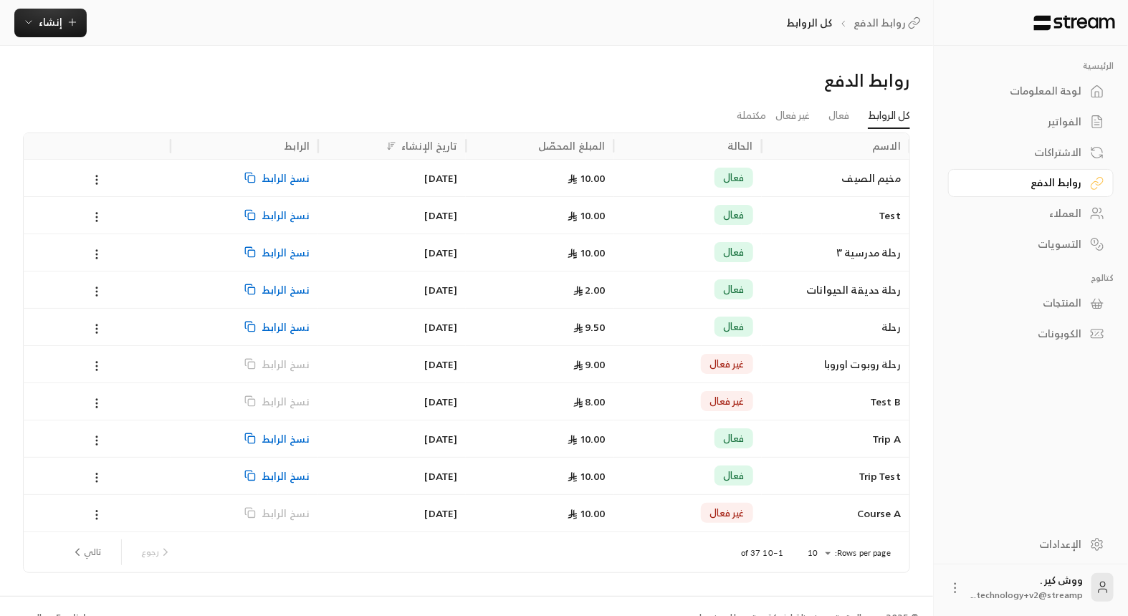
click at [558, 183] on div "10.00" at bounding box center [539, 178] width 130 height 37
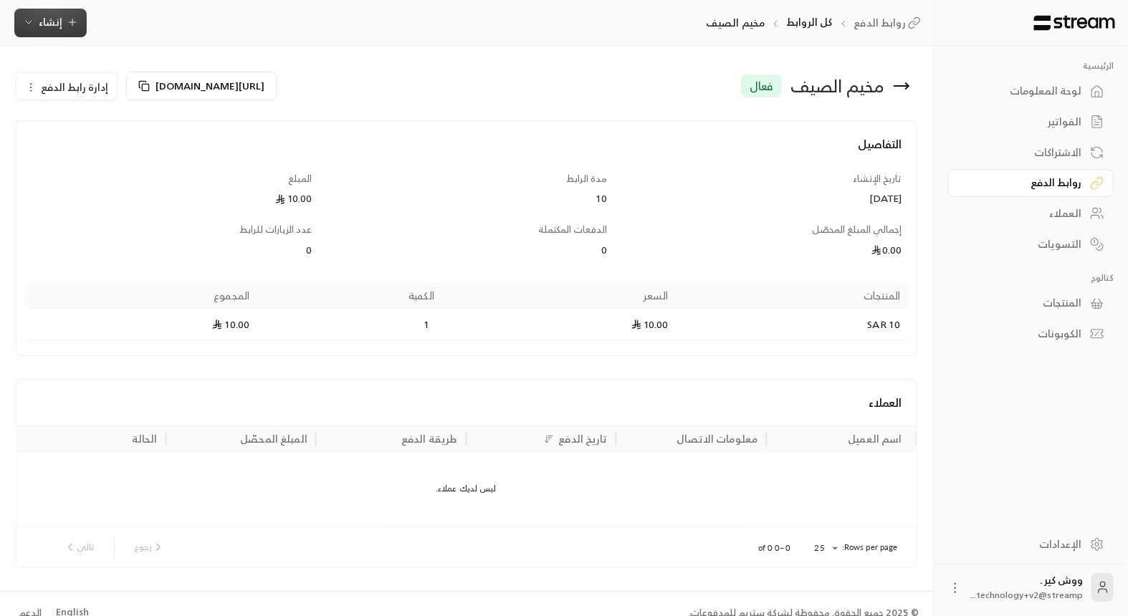
click at [39, 23] on span "إنشاء" at bounding box center [51, 22] width 24 height 18
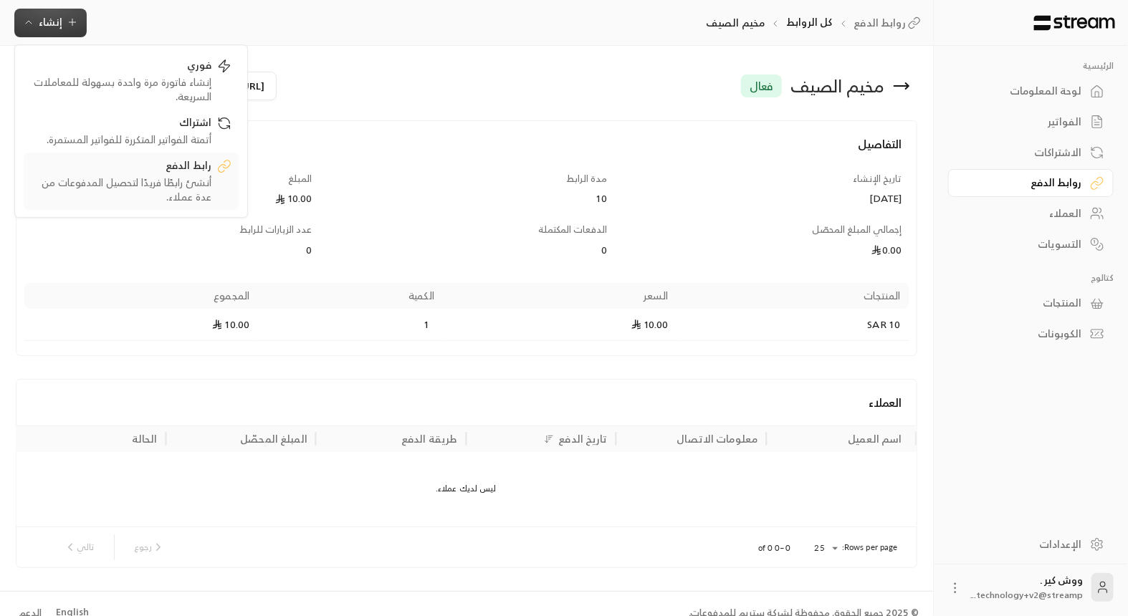
click at [54, 170] on div "رابط الدفع" at bounding box center [121, 166] width 181 height 17
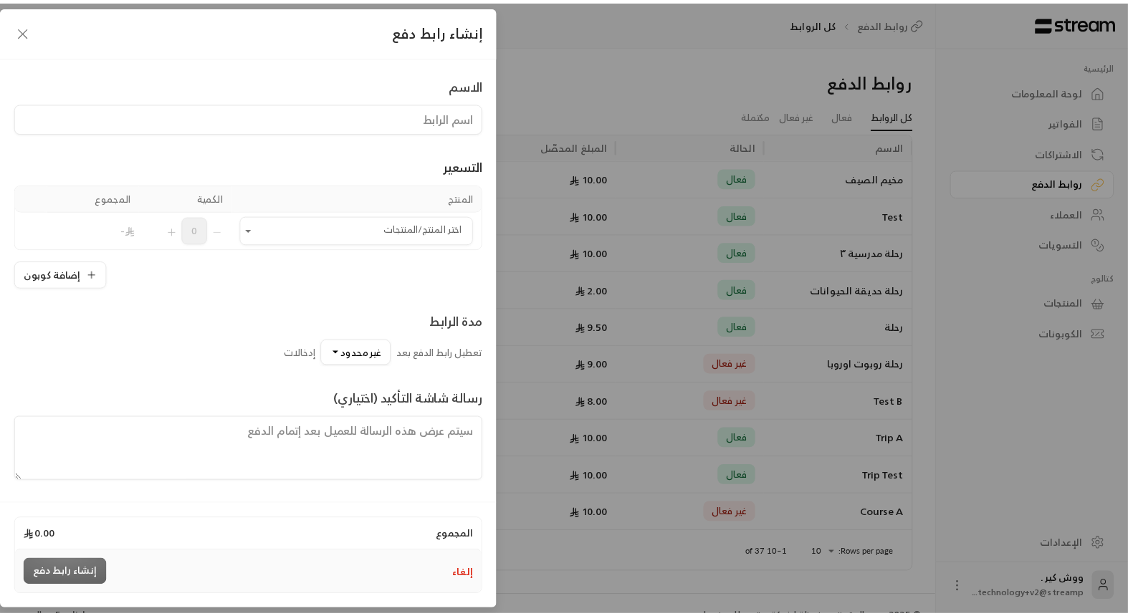
scroll to position [67, 0]
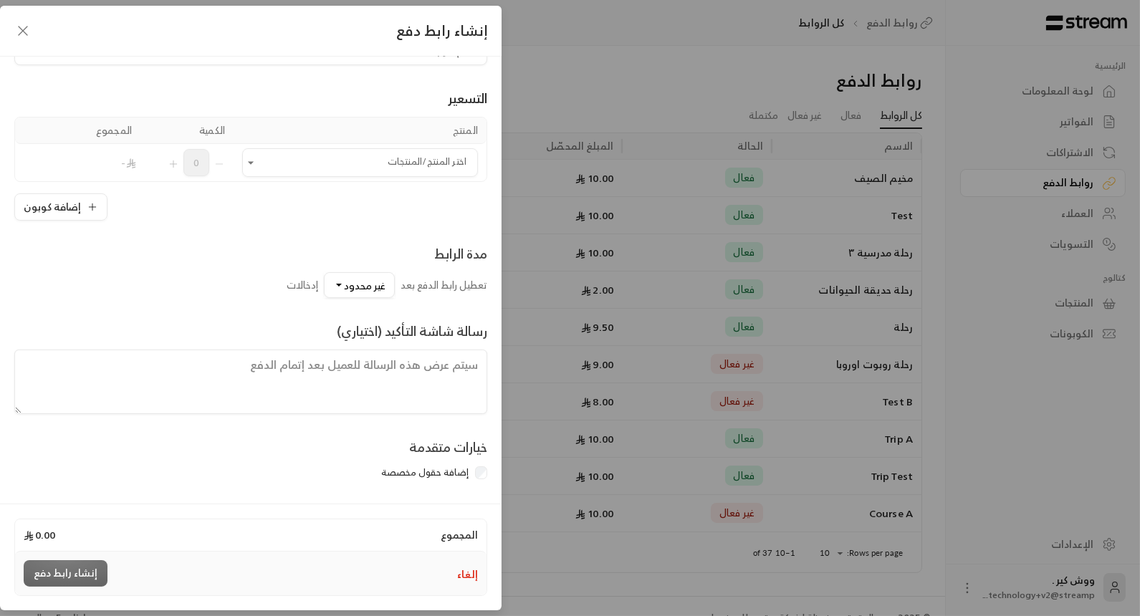
click at [360, 466] on div "إضافة حقول مخصصة" at bounding box center [250, 473] width 473 height 14
click at [372, 471] on div "إضافة حقول مخصصة" at bounding box center [250, 473] width 473 height 14
click at [26, 34] on icon "button" at bounding box center [22, 30] width 17 height 17
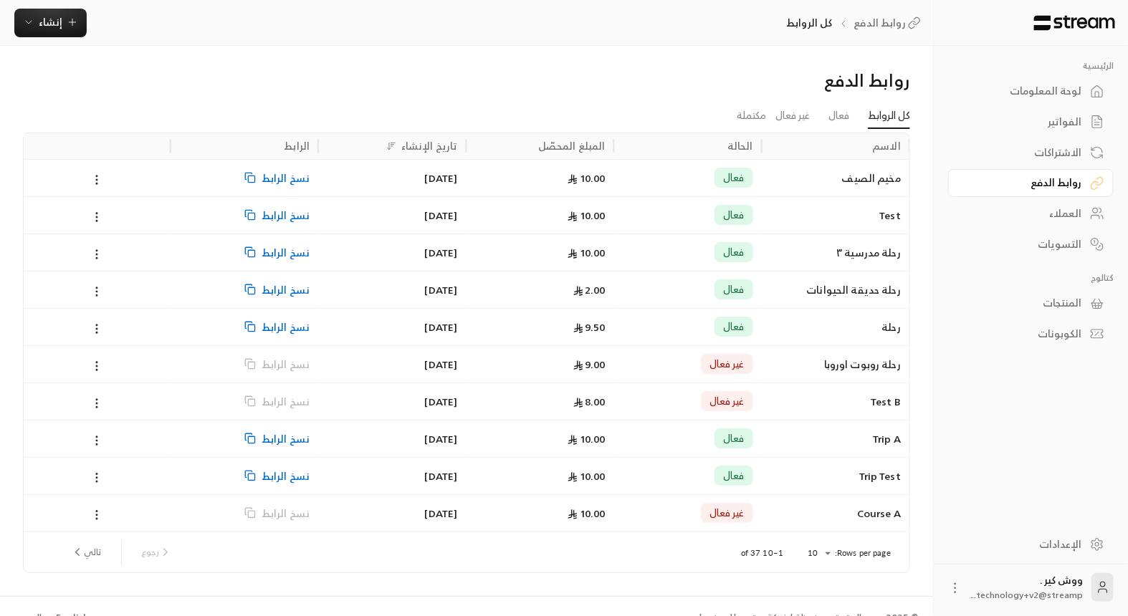
click at [474, 184] on div "10.00" at bounding box center [540, 177] width 148 height 37
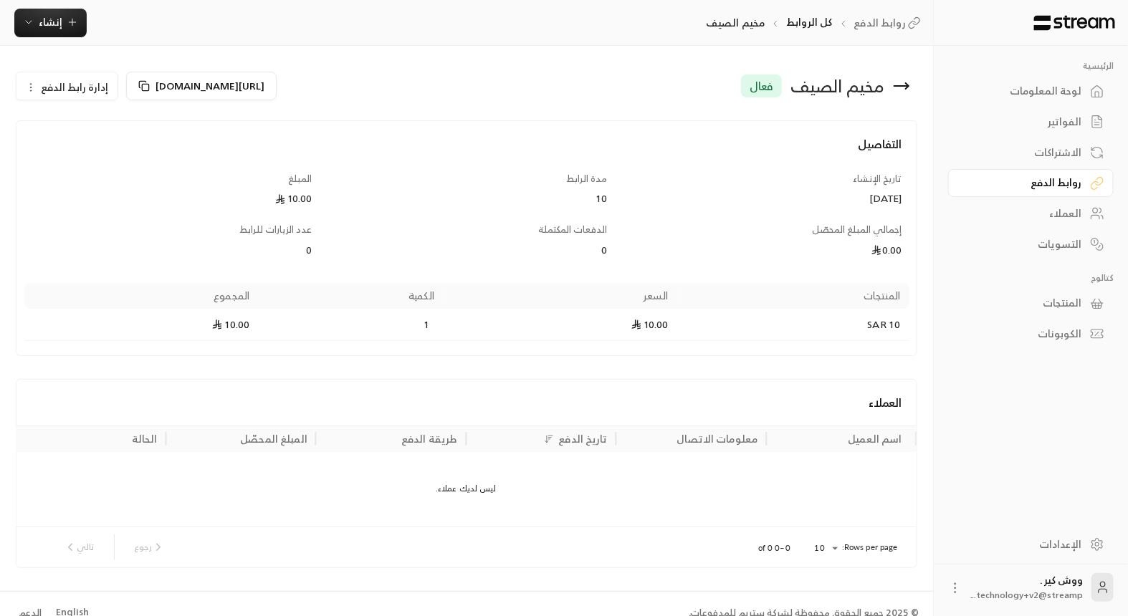
click at [1046, 126] on div "الفواتير" at bounding box center [1023, 122] width 115 height 14
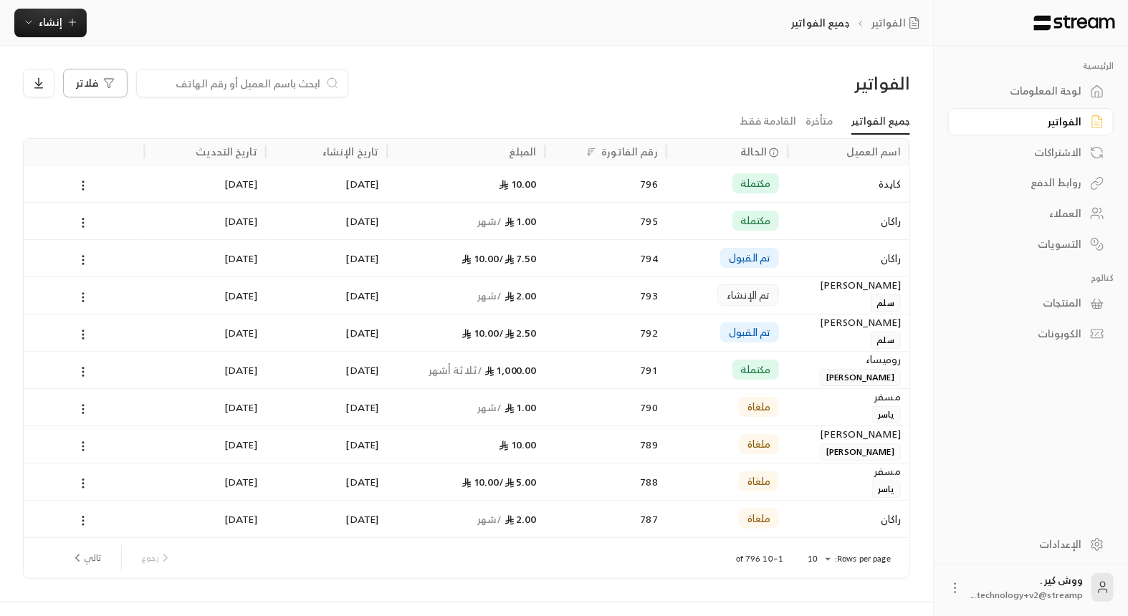
click at [88, 86] on span "فلاتر" at bounding box center [88, 83] width 22 height 10
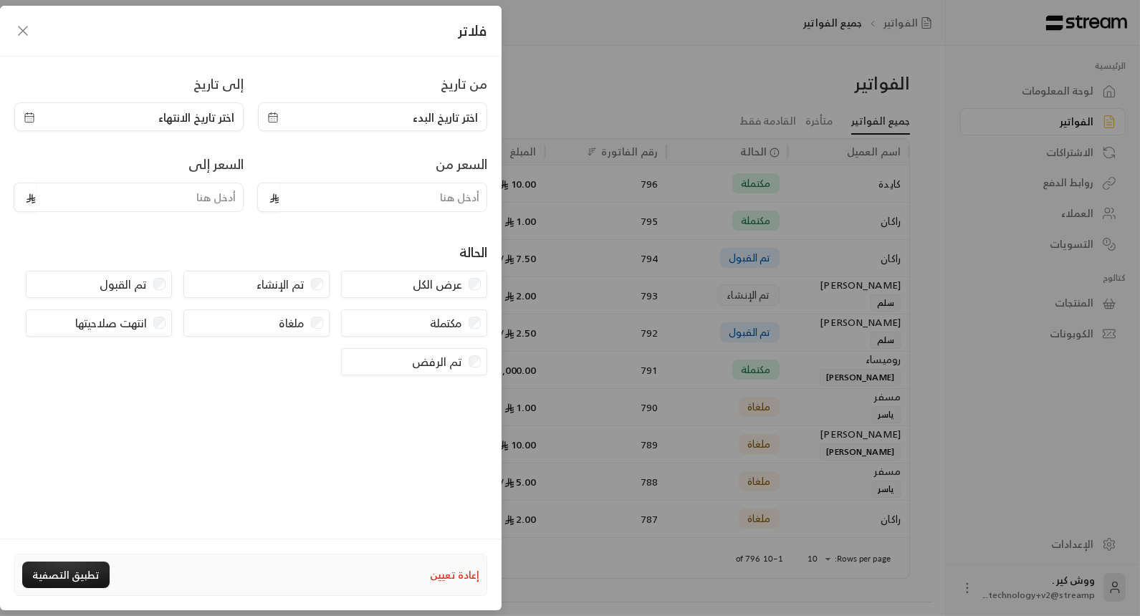
click at [22, 34] on icon "button" at bounding box center [22, 30] width 17 height 17
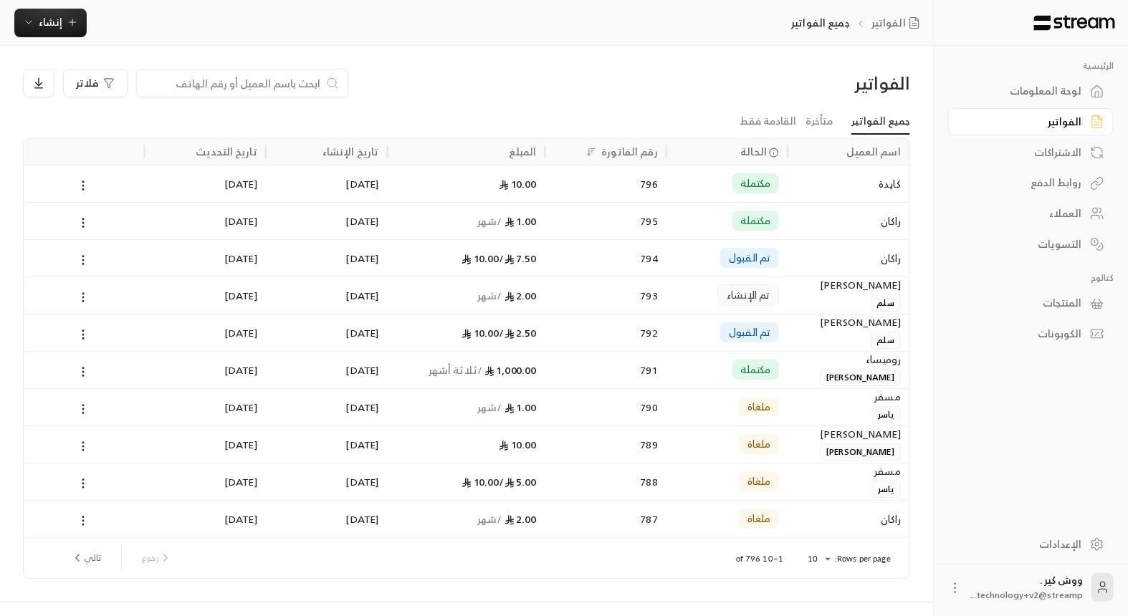
click at [1013, 87] on div "لوحة المعلومات" at bounding box center [1023, 91] width 115 height 14
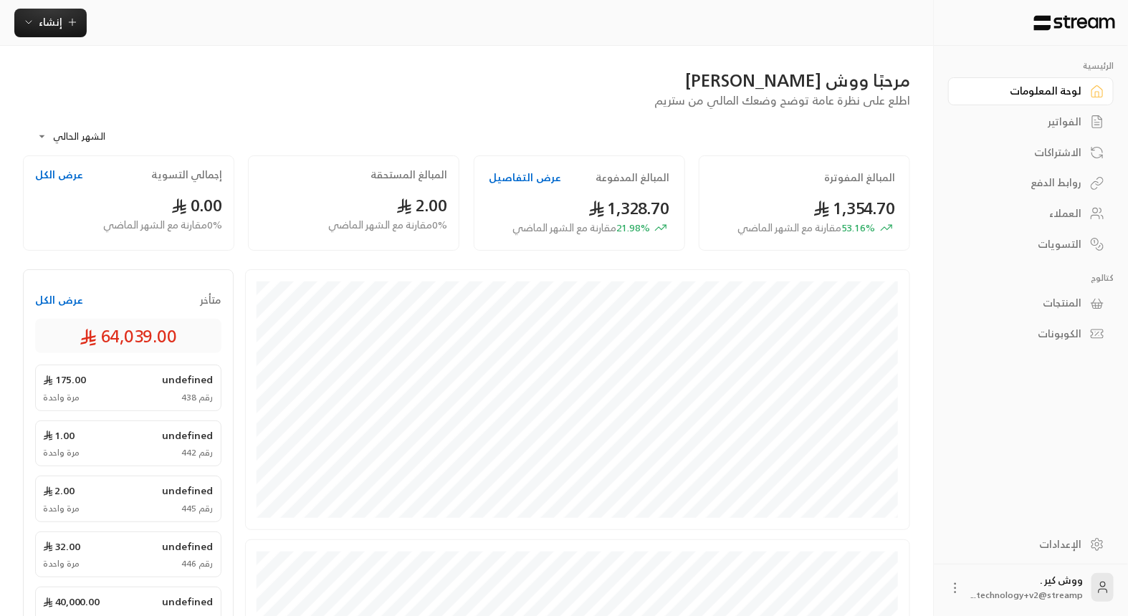
click at [56, 298] on button "عرض الكل" at bounding box center [59, 300] width 48 height 14
